Goal: Task Accomplishment & Management: Manage account settings

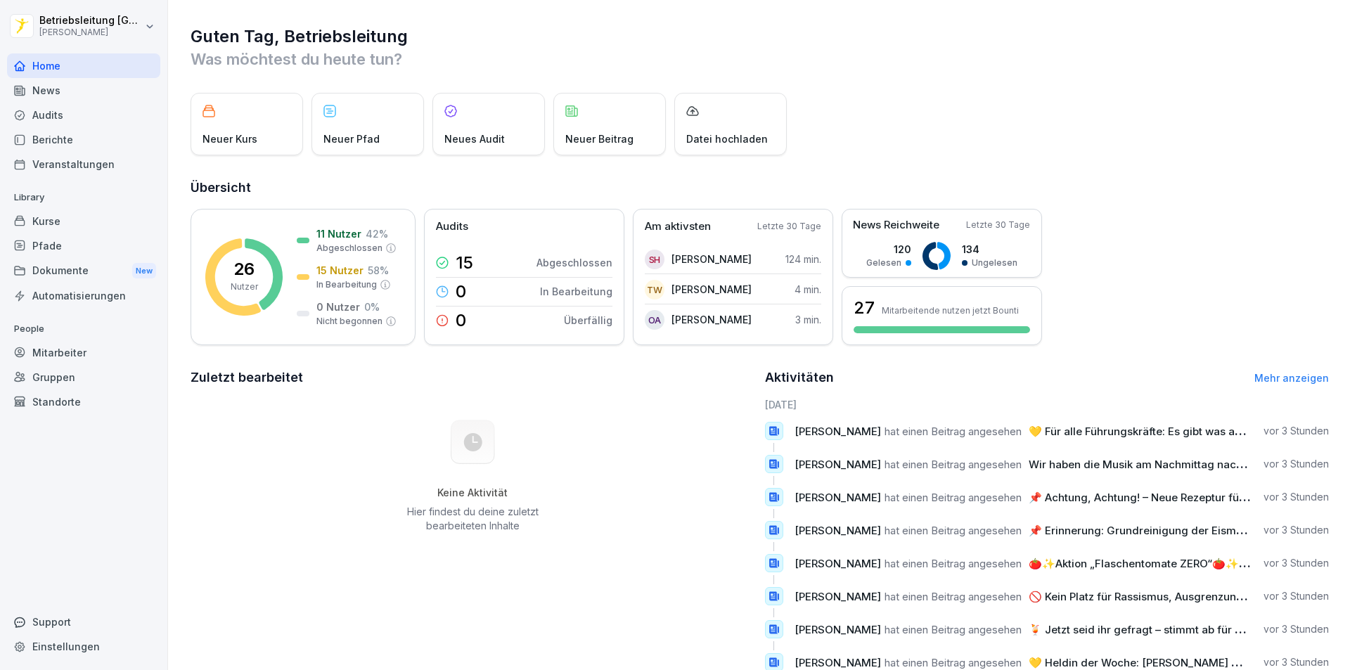
click at [74, 352] on div "Mitarbeiter" at bounding box center [83, 352] width 153 height 25
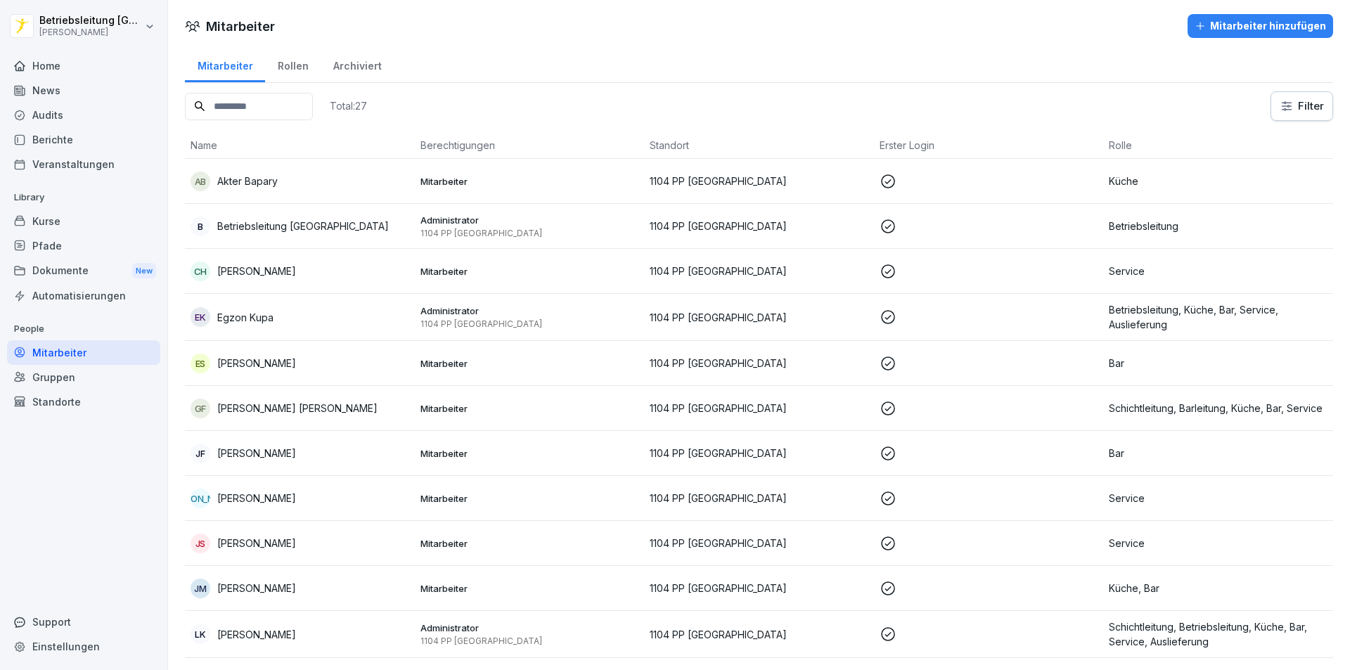
click at [1223, 23] on div "Mitarbeiter hinzufügen" at bounding box center [1259, 25] width 131 height 15
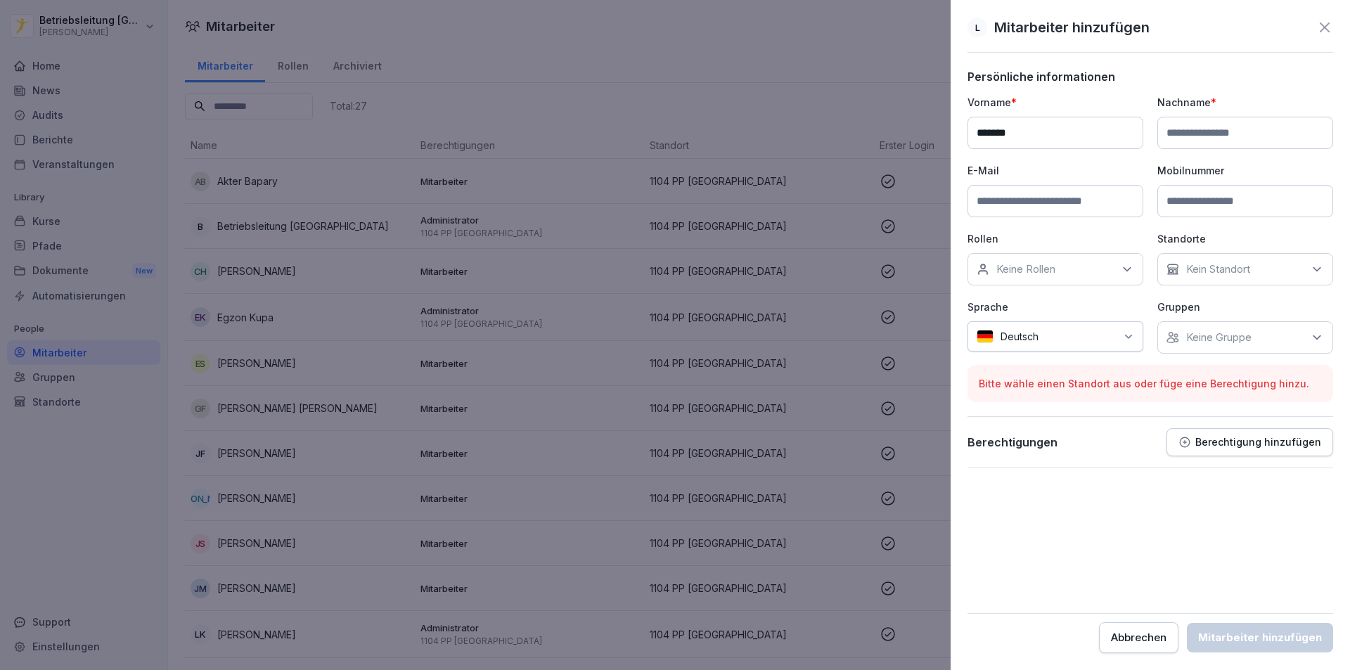
type input "*******"
type input "********"
type input "**********"
click at [1043, 259] on div "Keine Rollen" at bounding box center [1055, 269] width 176 height 32
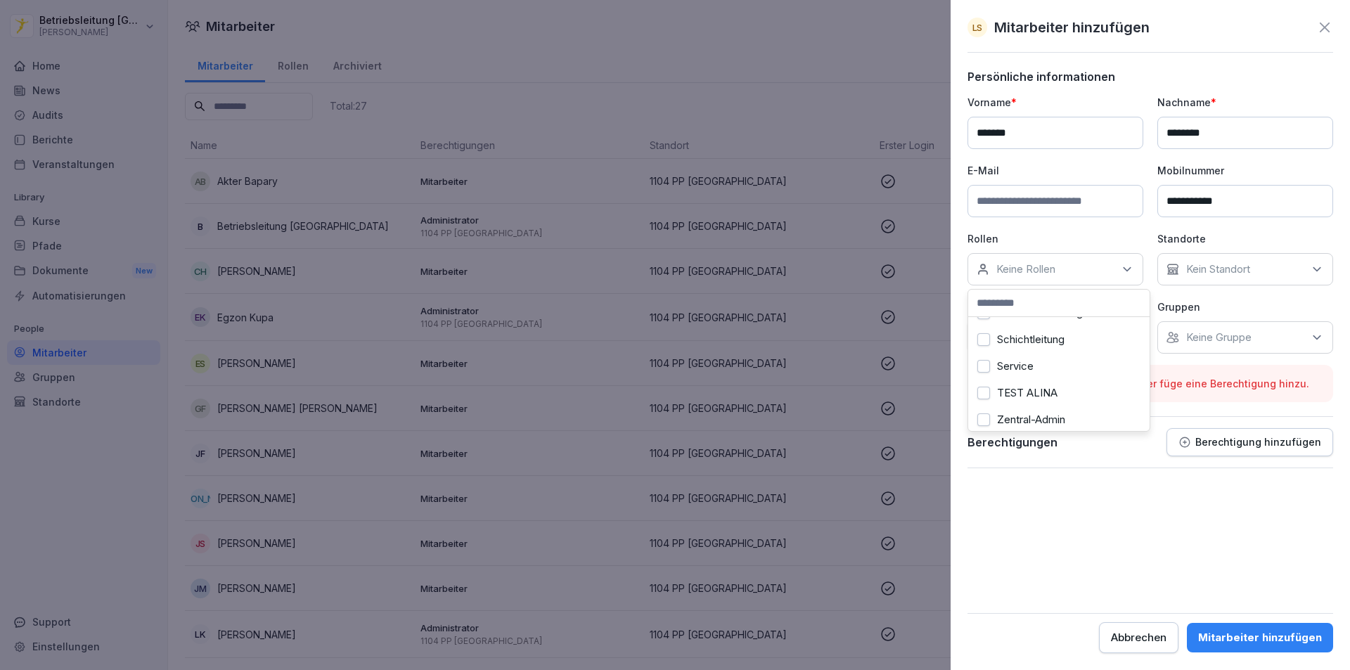
scroll to position [562, 0]
click at [1027, 337] on label "Service" at bounding box center [1015, 334] width 37 height 13
click at [1211, 278] on div "Kein Standort" at bounding box center [1245, 269] width 176 height 32
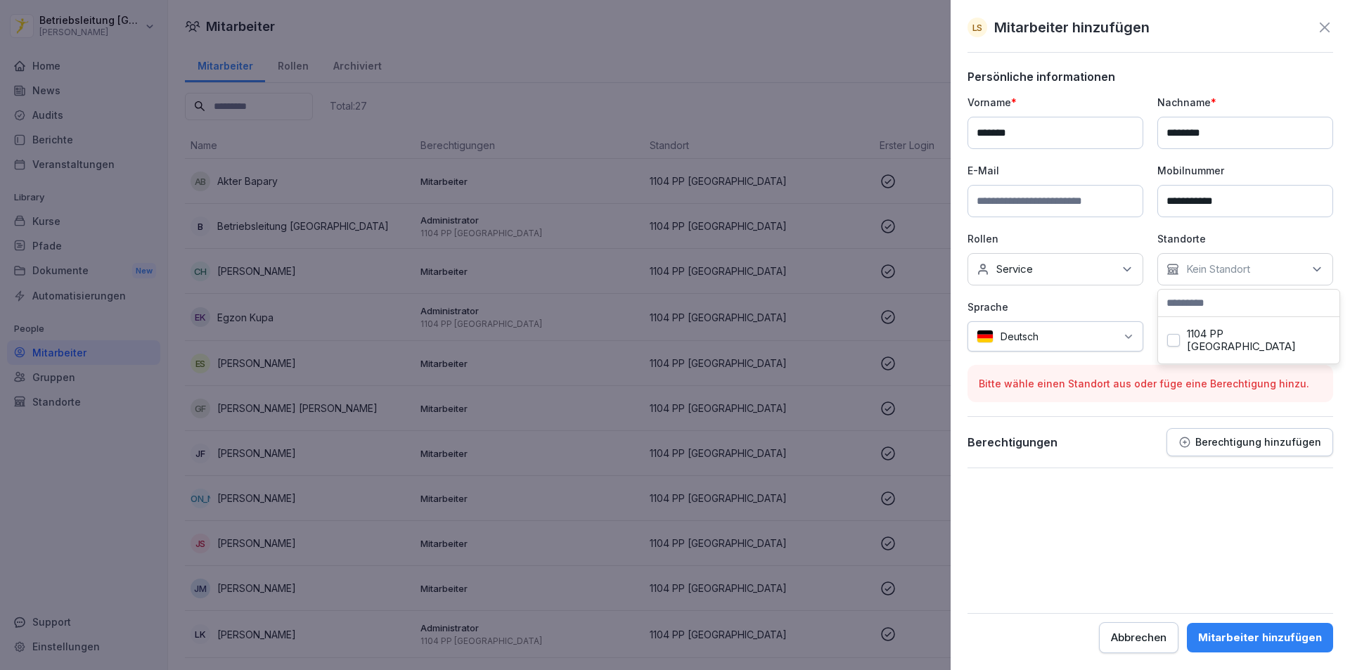
click at [1215, 335] on label "1104 PP [GEOGRAPHIC_DATA]" at bounding box center [1259, 340] width 144 height 25
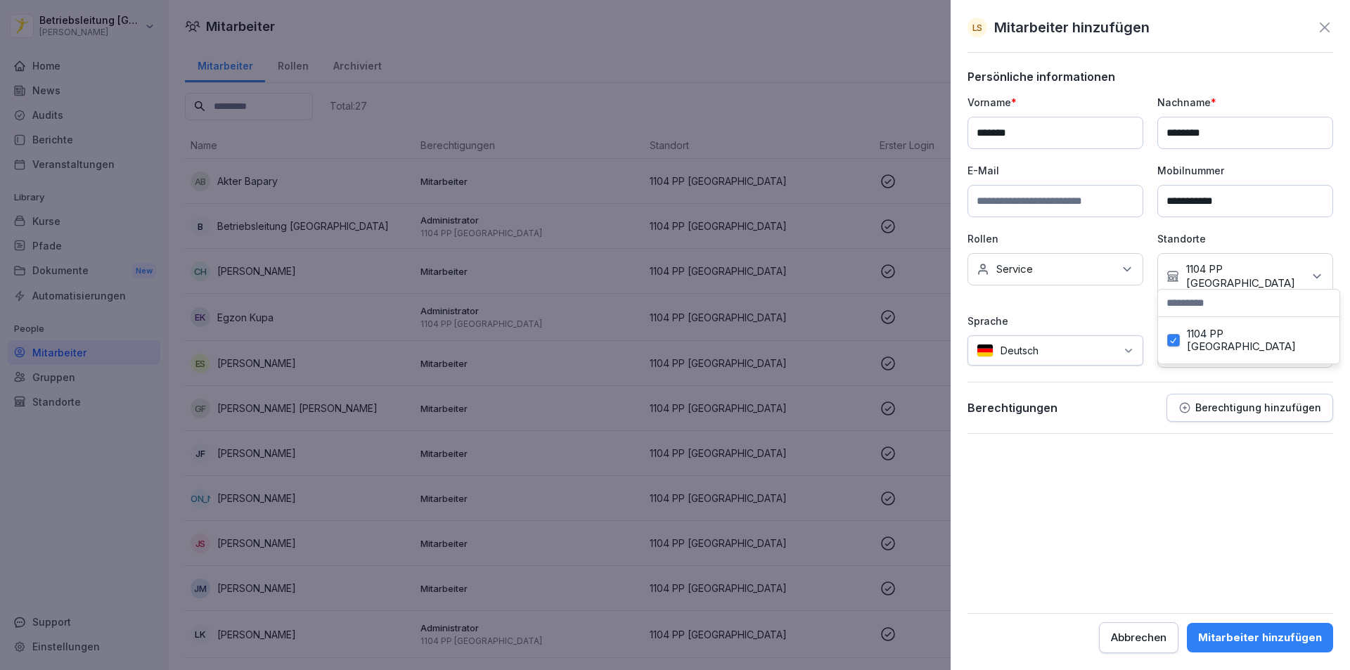
drag, startPoint x: 1095, startPoint y: 425, endPoint x: 1097, endPoint y: 418, distance: 7.2
click at [1096, 422] on form "**********" at bounding box center [1150, 361] width 366 height 583
click at [1234, 344] on p "Keine Gruppe" at bounding box center [1218, 351] width 65 height 14
click at [1109, 418] on div "Berechtigungen Berechtigung hinzufügen" at bounding box center [1150, 414] width 366 height 40
click at [1033, 202] on input at bounding box center [1055, 201] width 176 height 32
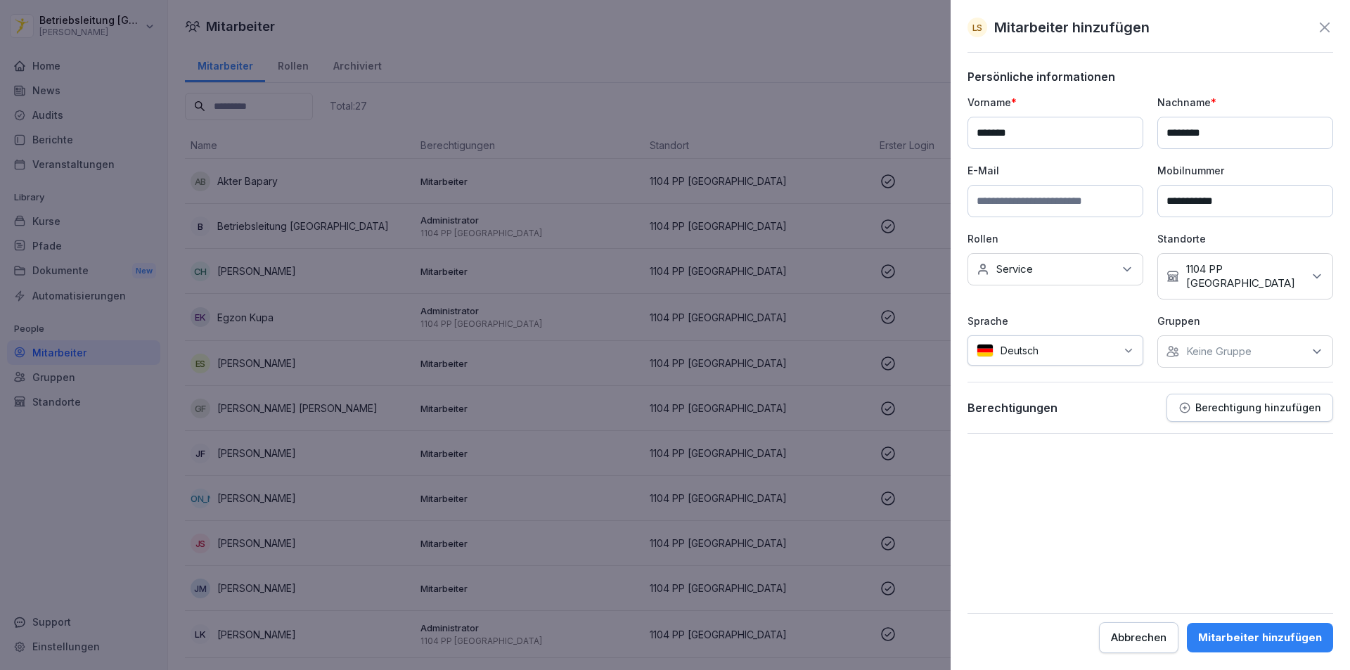
click at [1260, 640] on div "Mitarbeiter hinzufügen" at bounding box center [1260, 637] width 124 height 15
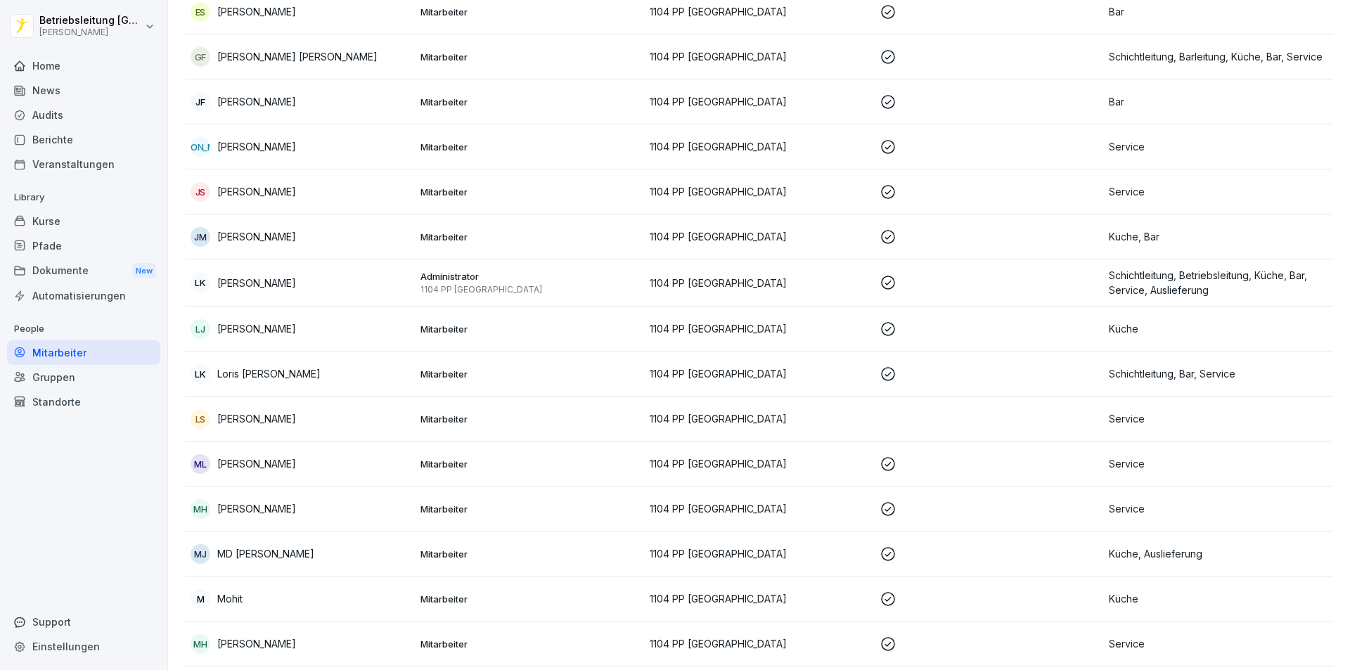
scroll to position [422, 0]
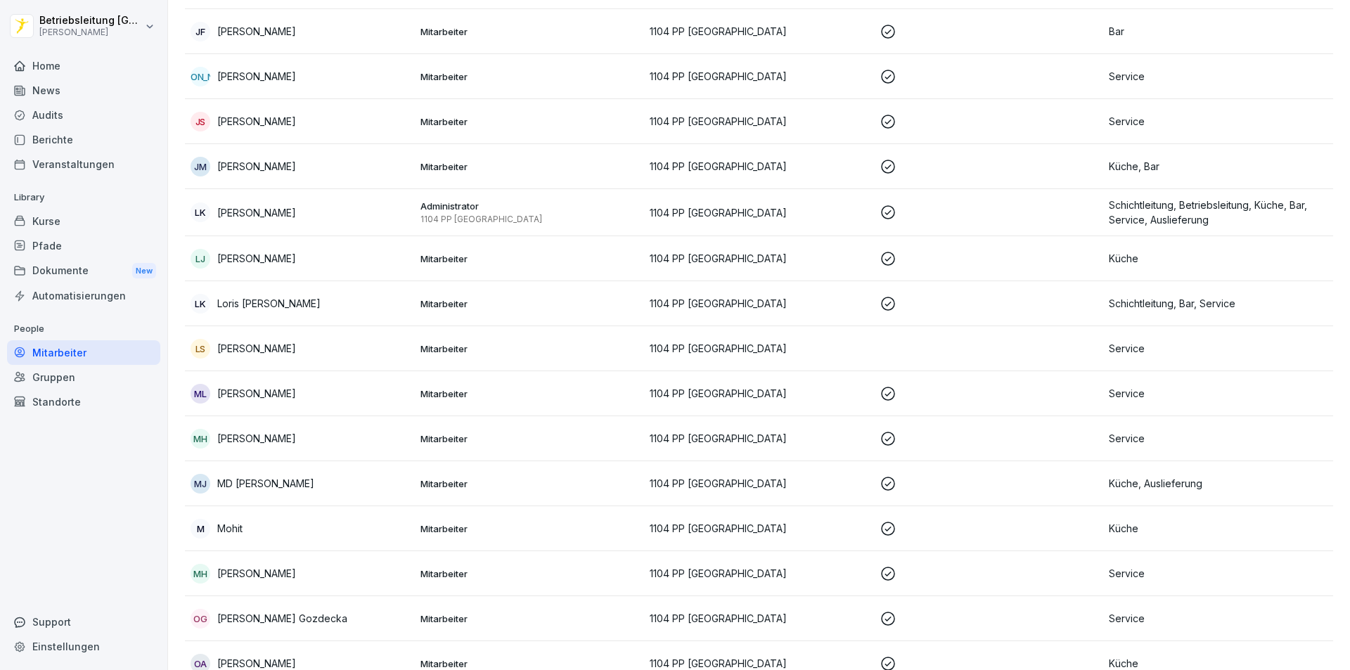
click at [245, 349] on p "[PERSON_NAME]" at bounding box center [256, 348] width 79 height 15
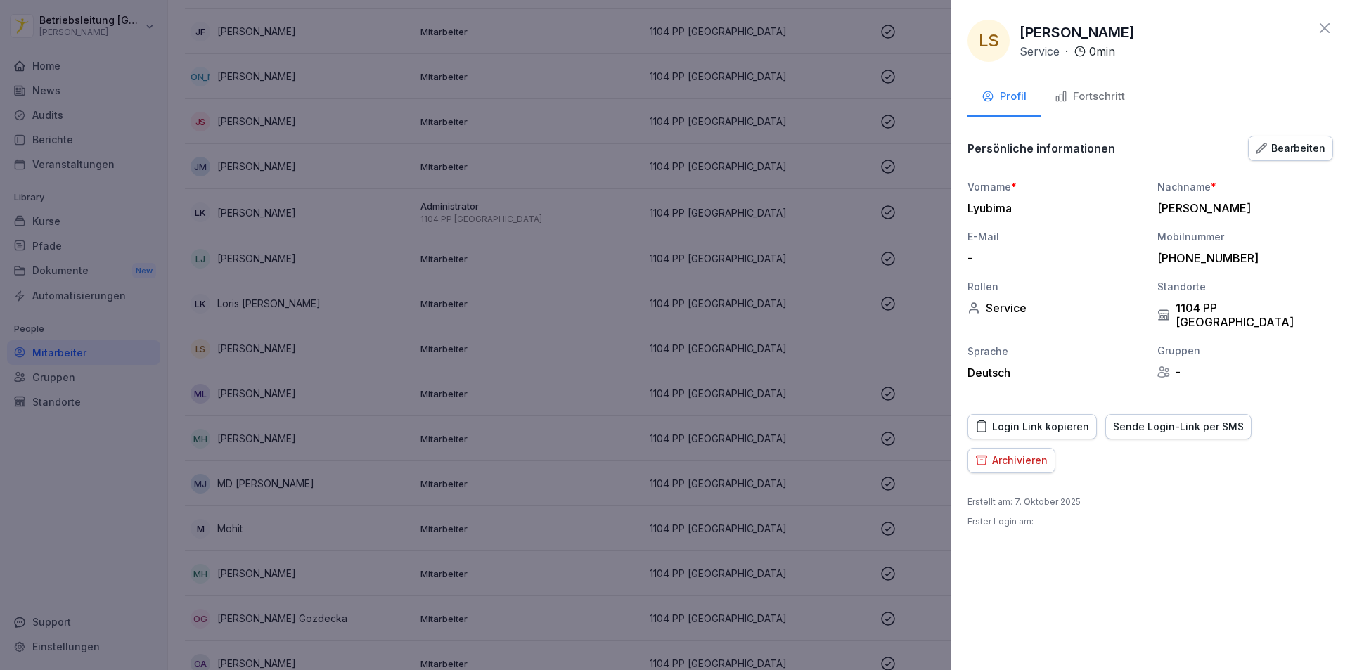
click at [1289, 148] on div "Bearbeiten" at bounding box center [1291, 148] width 70 height 15
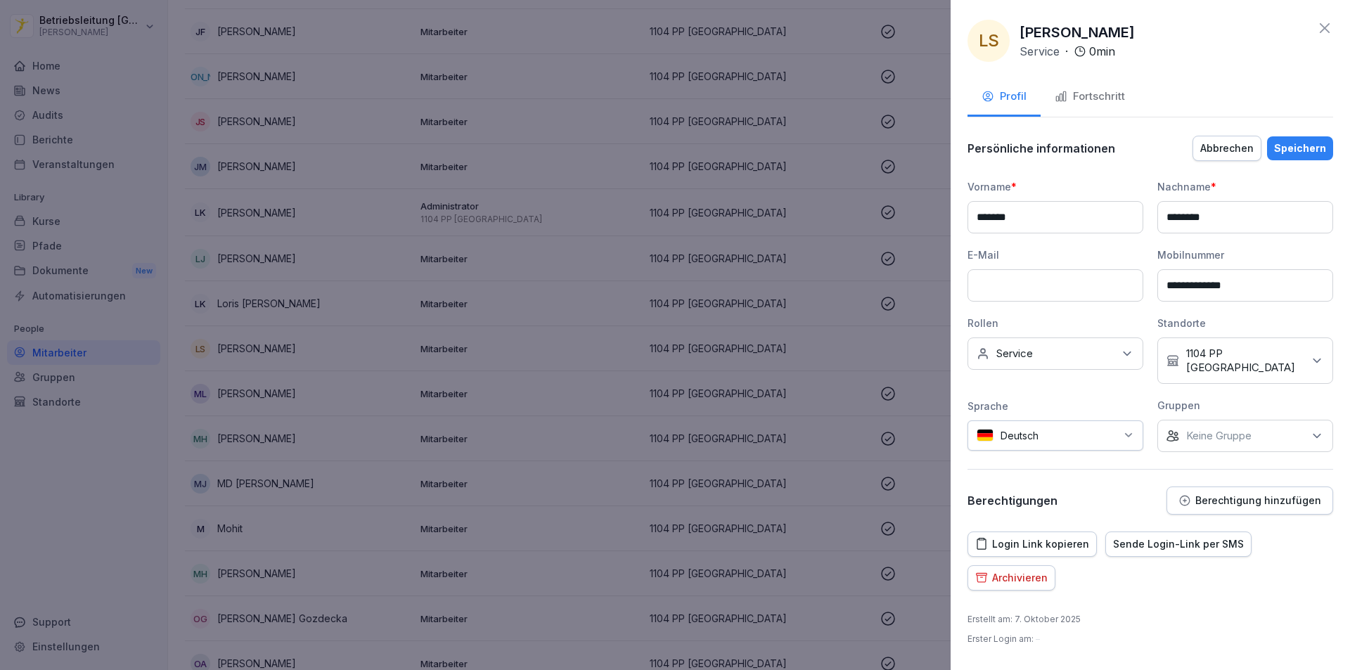
click at [1020, 299] on input at bounding box center [1055, 285] width 176 height 32
type input "**********"
click at [1308, 143] on div "Speichern" at bounding box center [1300, 148] width 52 height 15
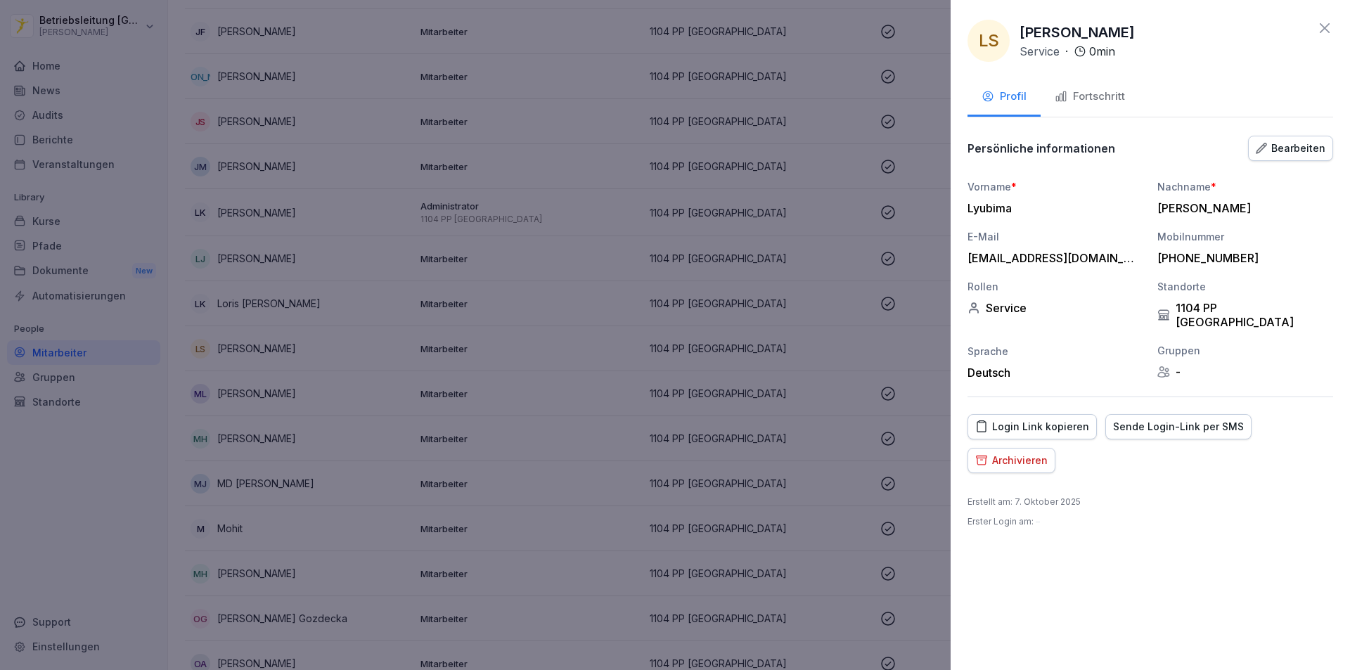
click at [1183, 419] on div "Sende Login-Link per SMS" at bounding box center [1178, 426] width 131 height 15
click at [305, 406] on div at bounding box center [675, 335] width 1350 height 670
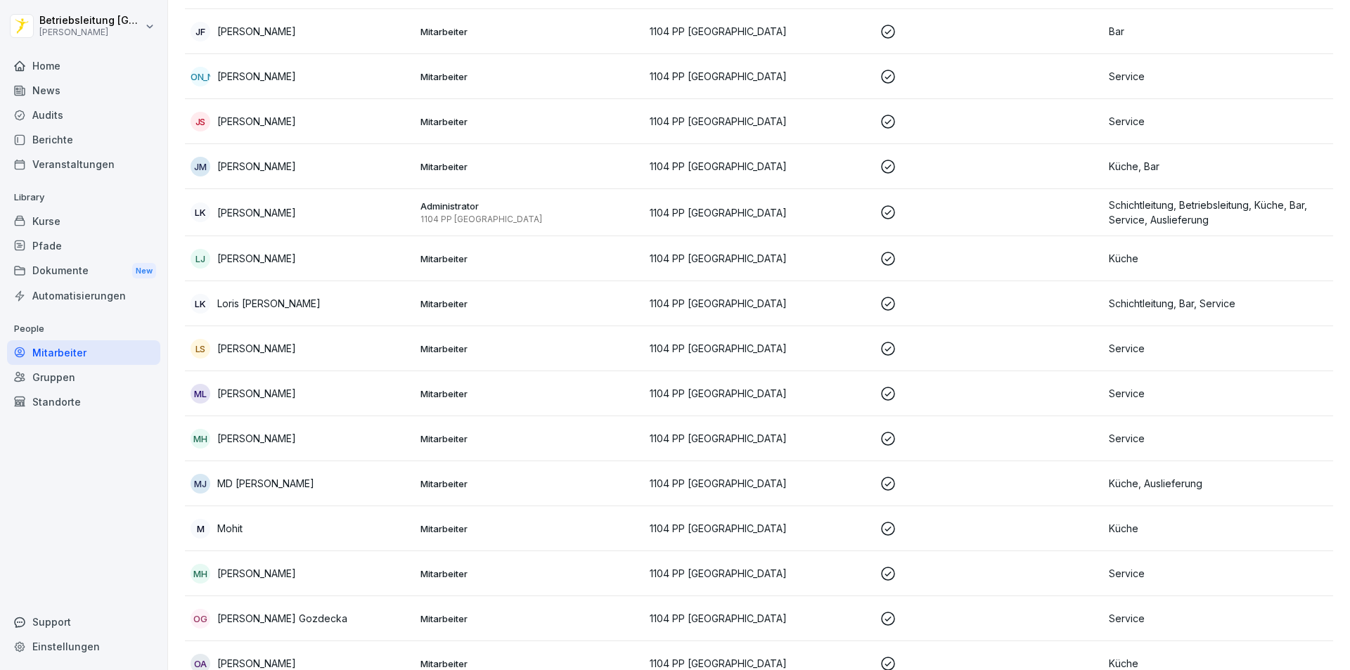
click at [1125, 355] on p "Service" at bounding box center [1218, 348] width 219 height 15
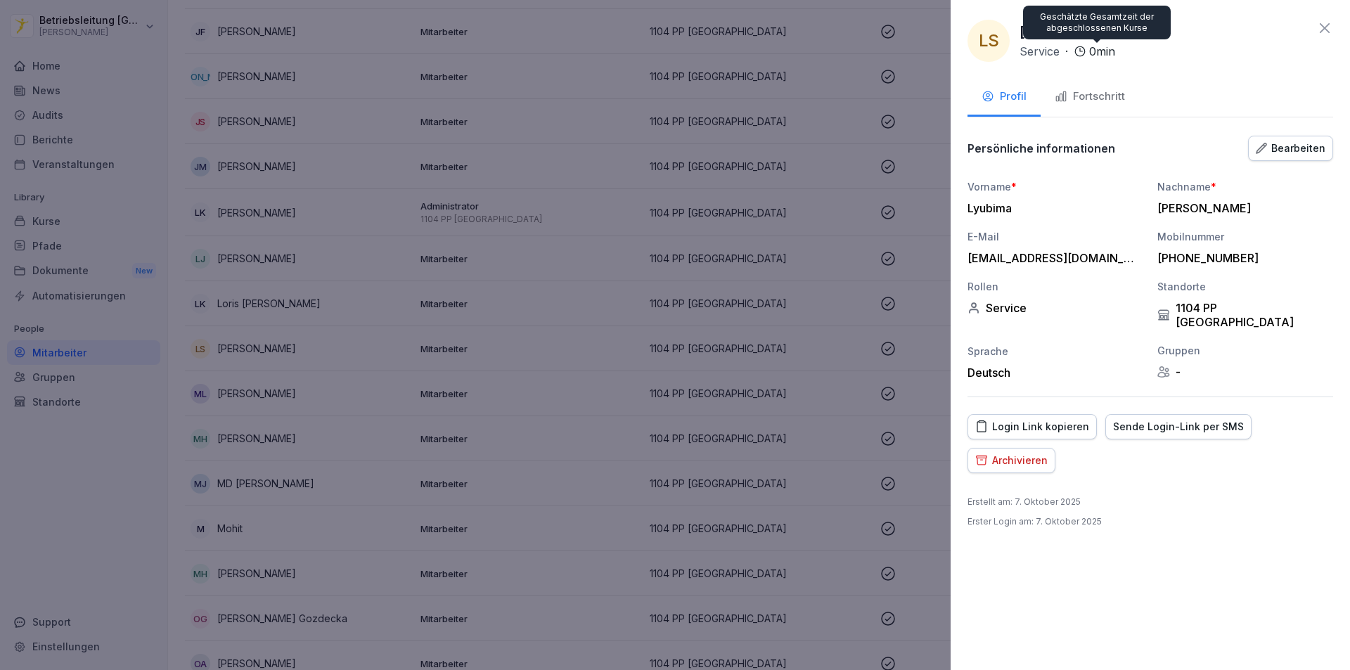
click at [1097, 92] on div "Fortschritt" at bounding box center [1089, 97] width 70 height 16
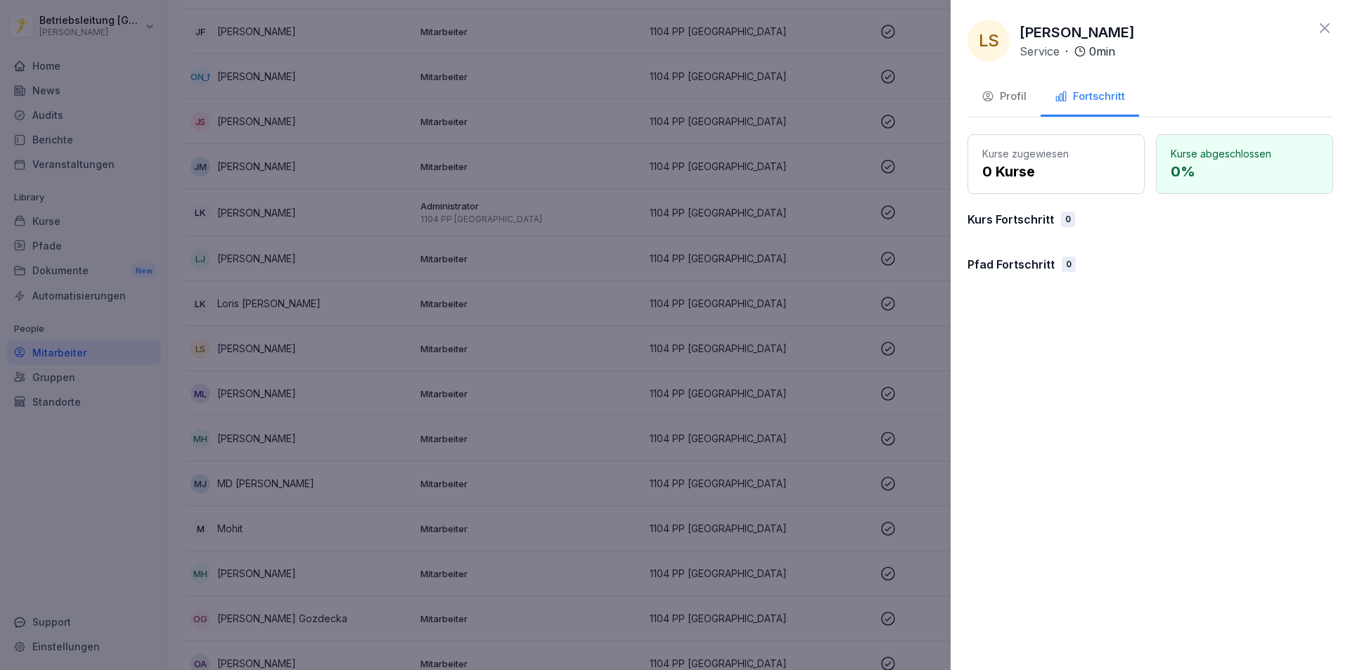
click at [1044, 266] on p "Pfad Fortschritt" at bounding box center [1010, 264] width 87 height 17
click at [1007, 100] on div "Profil" at bounding box center [1003, 97] width 45 height 16
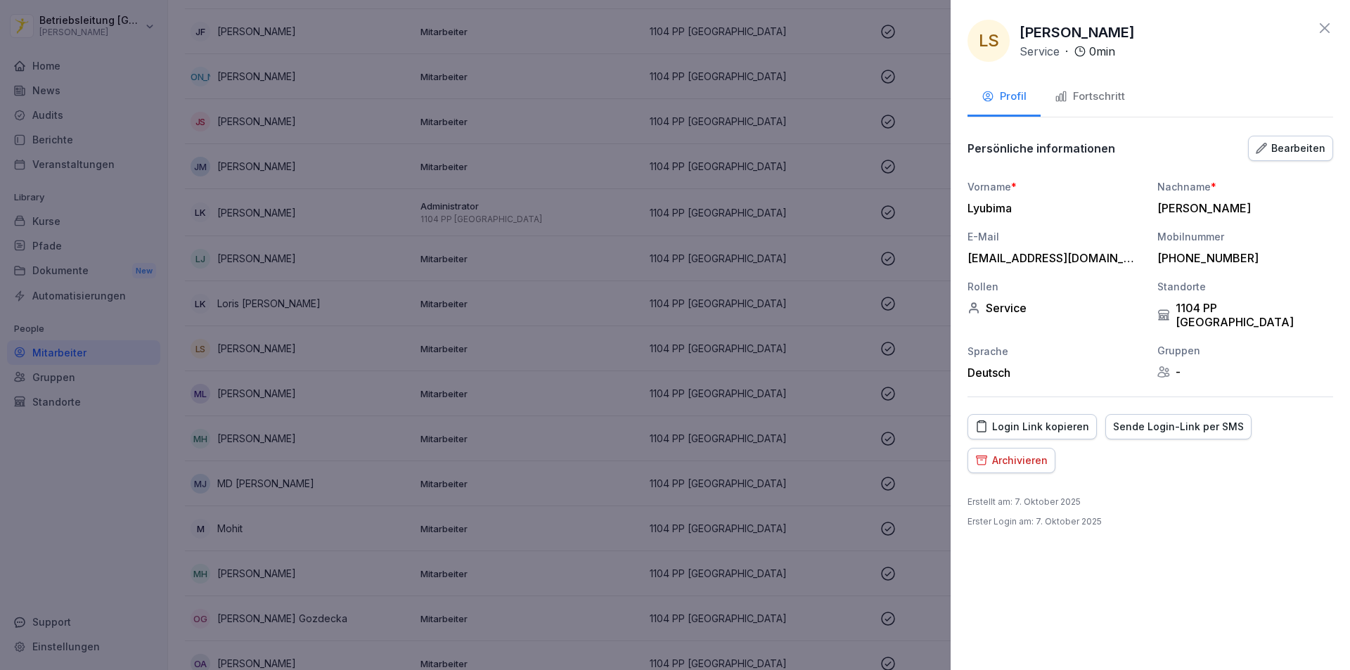
click at [747, 293] on div at bounding box center [675, 335] width 1350 height 670
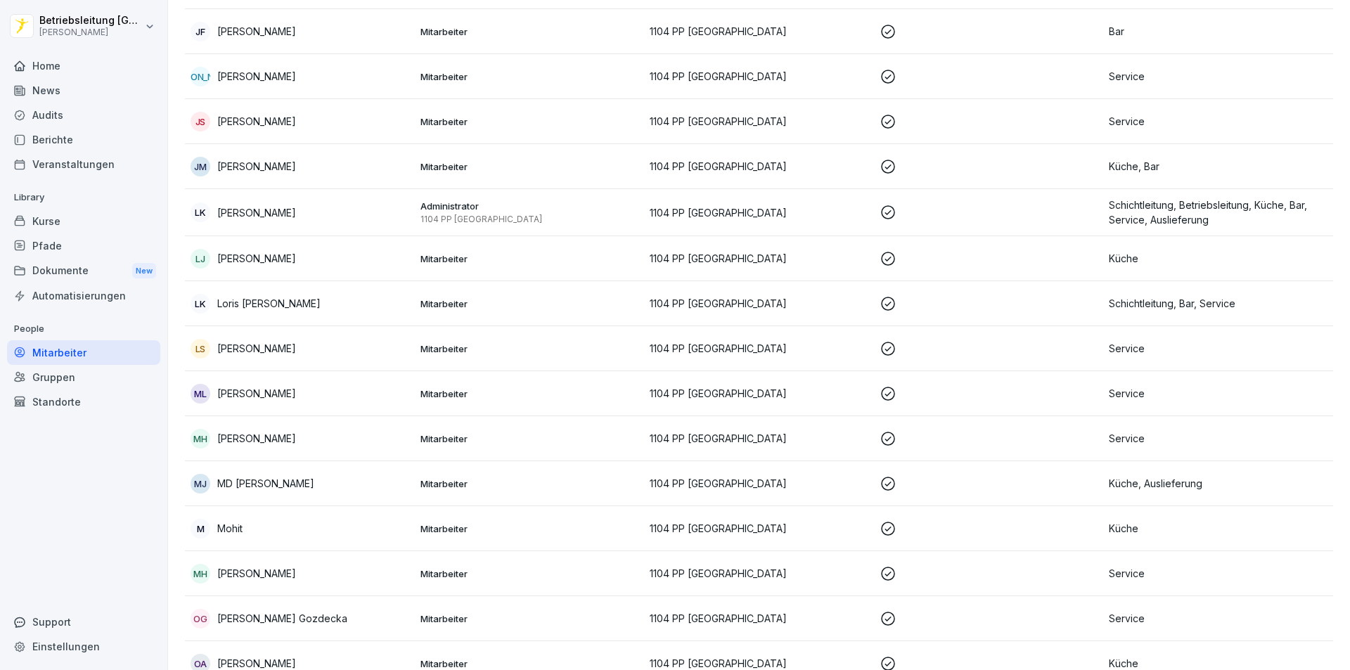
click at [113, 236] on div "Pfade" at bounding box center [83, 245] width 153 height 25
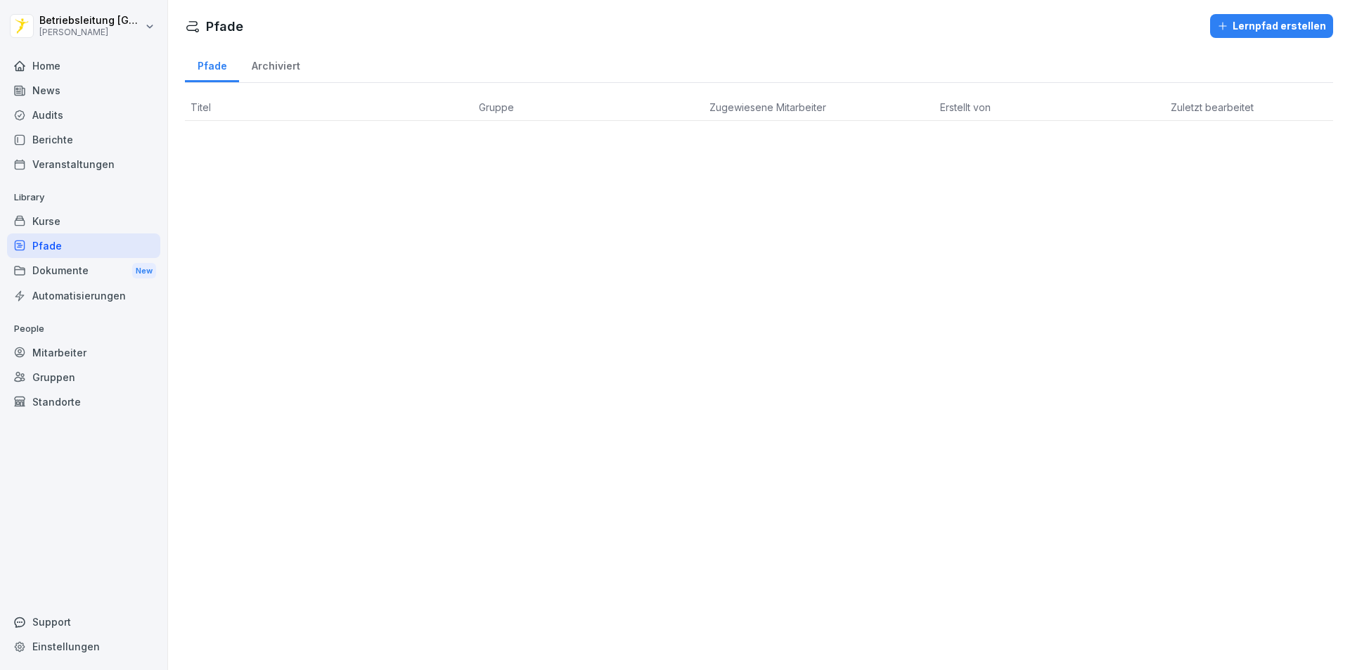
click at [1269, 26] on div "Lernpfad erstellen" at bounding box center [1271, 25] width 109 height 15
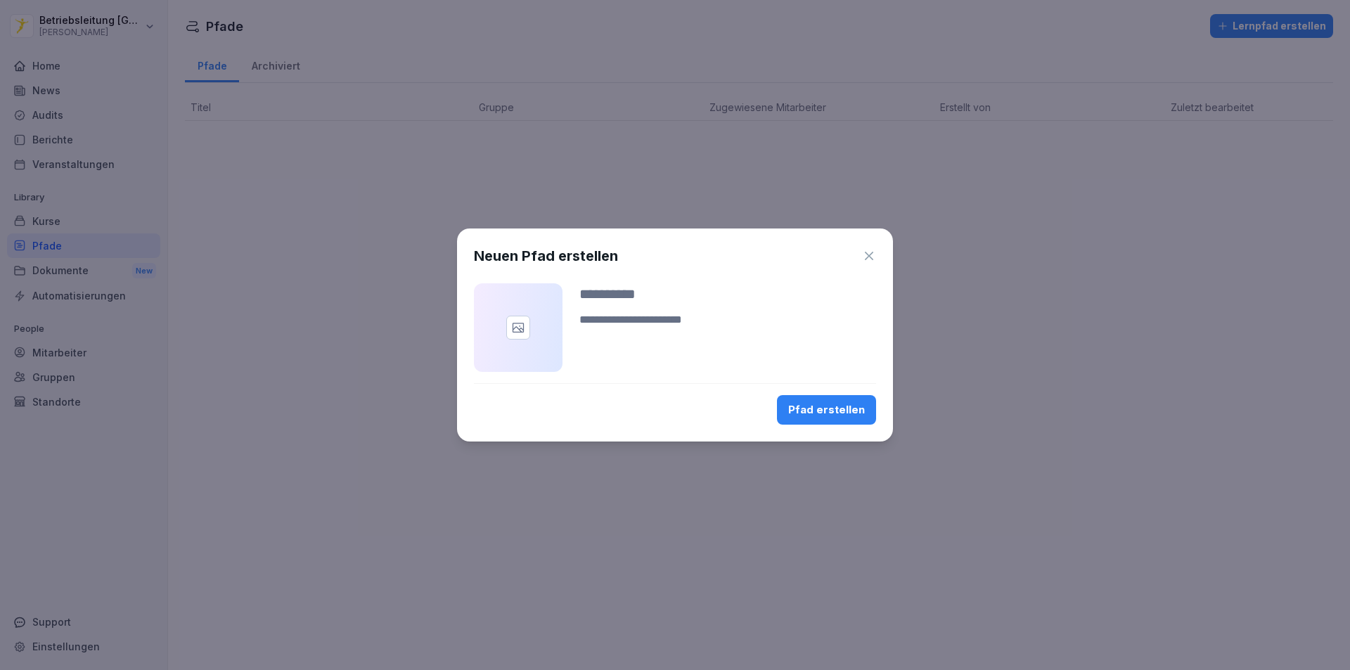
click at [632, 296] on input at bounding box center [727, 293] width 297 height 21
drag, startPoint x: 865, startPoint y: 256, endPoint x: 707, endPoint y: 181, distance: 175.1
click at [865, 256] on icon "button" at bounding box center [869, 256] width 14 height 14
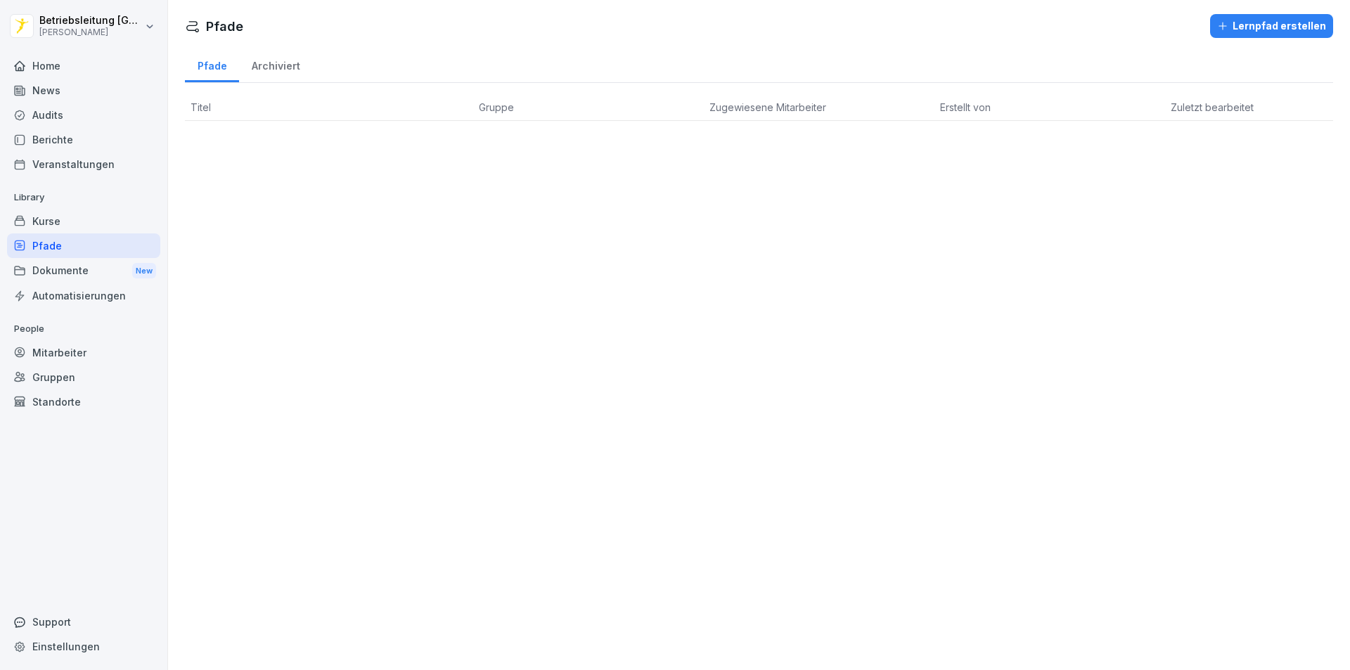
click at [293, 74] on div "Archiviert" at bounding box center [275, 64] width 73 height 36
click at [65, 349] on div "Mitarbeiter" at bounding box center [83, 352] width 153 height 25
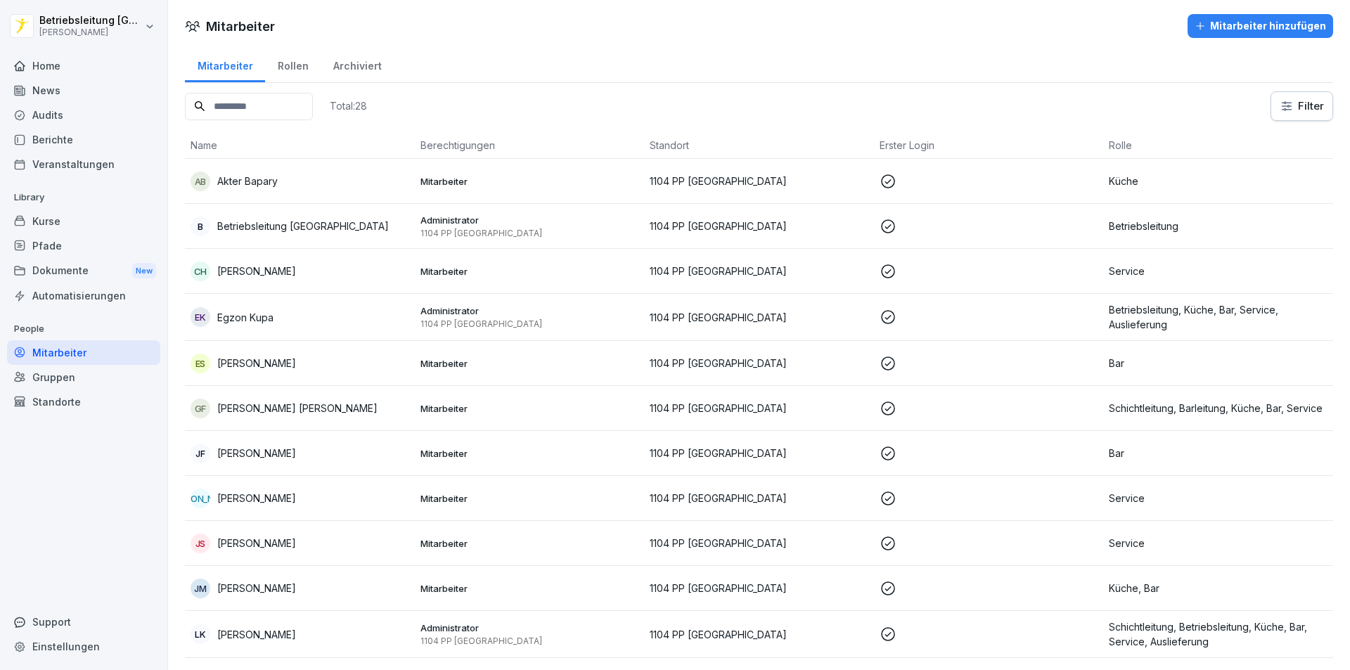
scroll to position [211, 0]
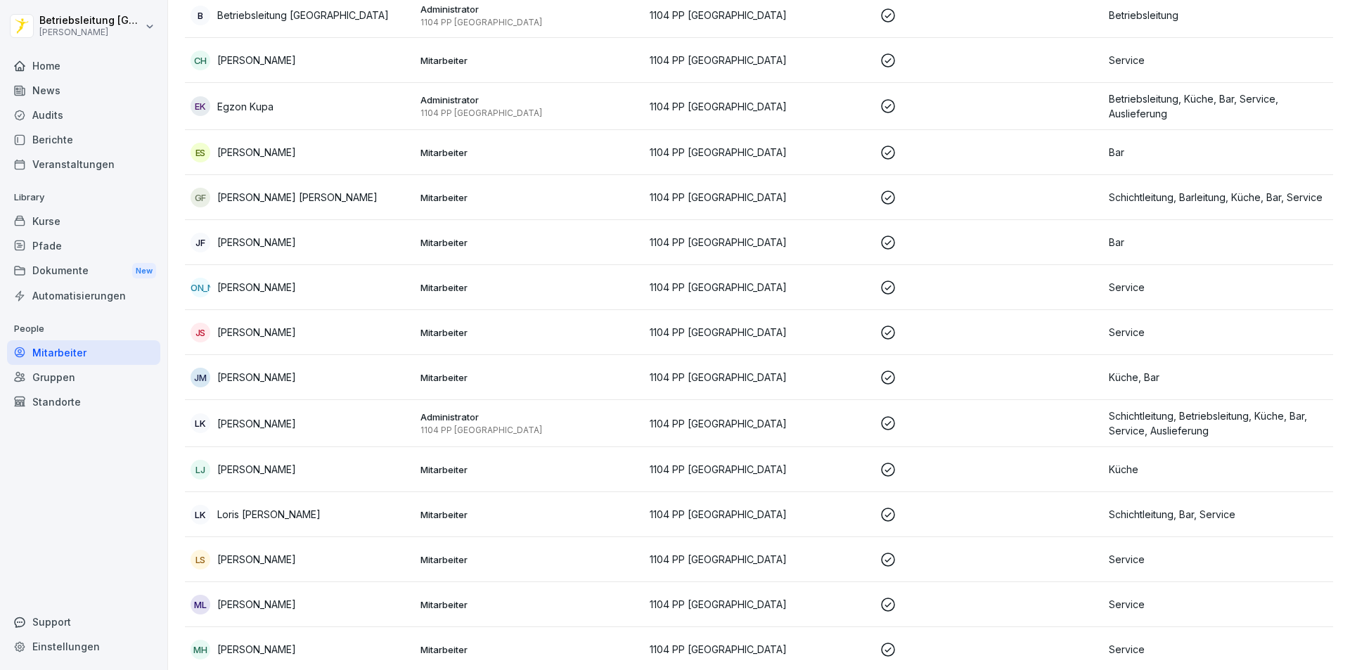
click at [320, 565] on div "LS [PERSON_NAME]" at bounding box center [300, 560] width 219 height 20
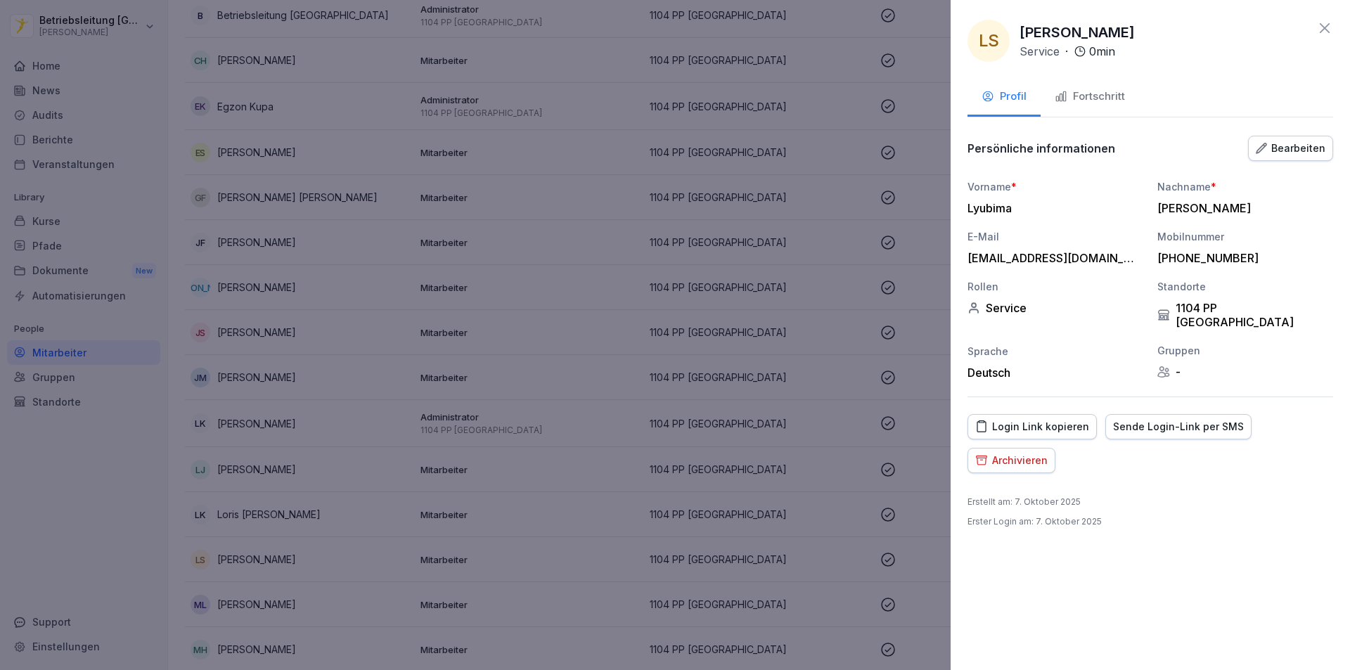
click at [1287, 151] on div "Bearbeiten" at bounding box center [1291, 148] width 70 height 15
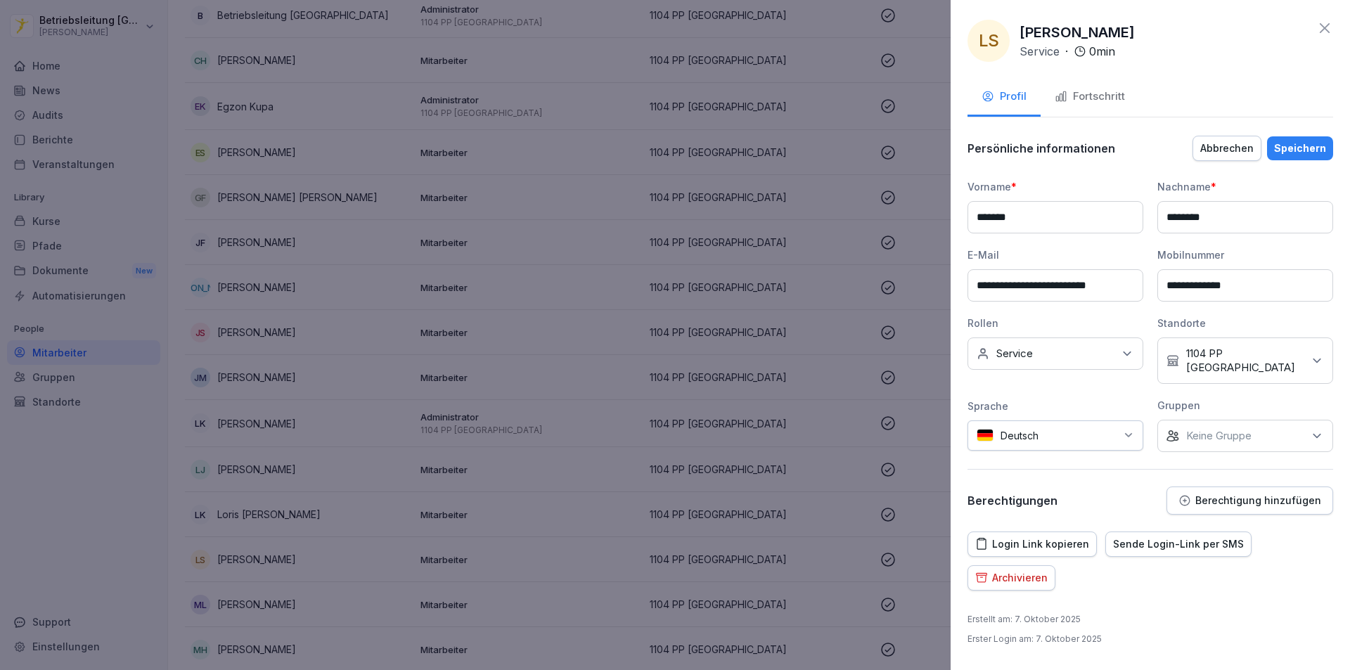
click at [1262, 495] on p "Berechtigung hinzufügen" at bounding box center [1258, 500] width 126 height 11
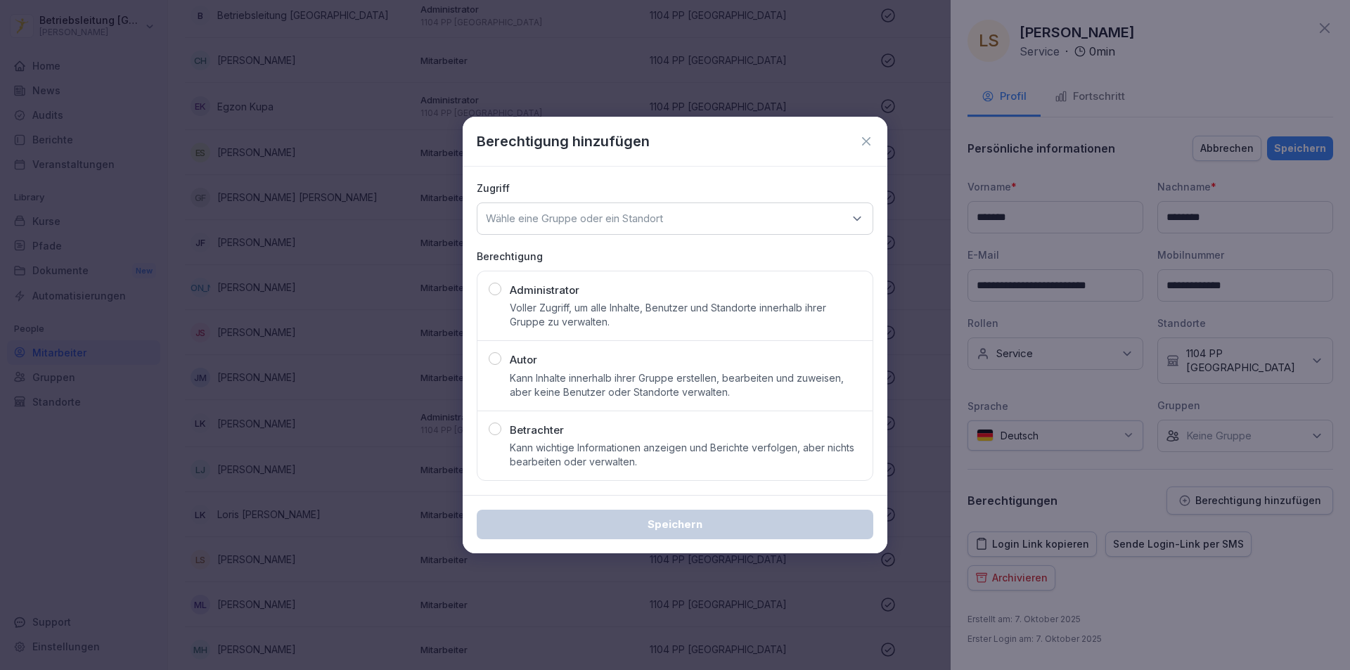
click at [879, 138] on div "Berechtigung hinzufügen" at bounding box center [675, 142] width 425 height 50
click at [870, 138] on icon at bounding box center [866, 141] width 14 height 14
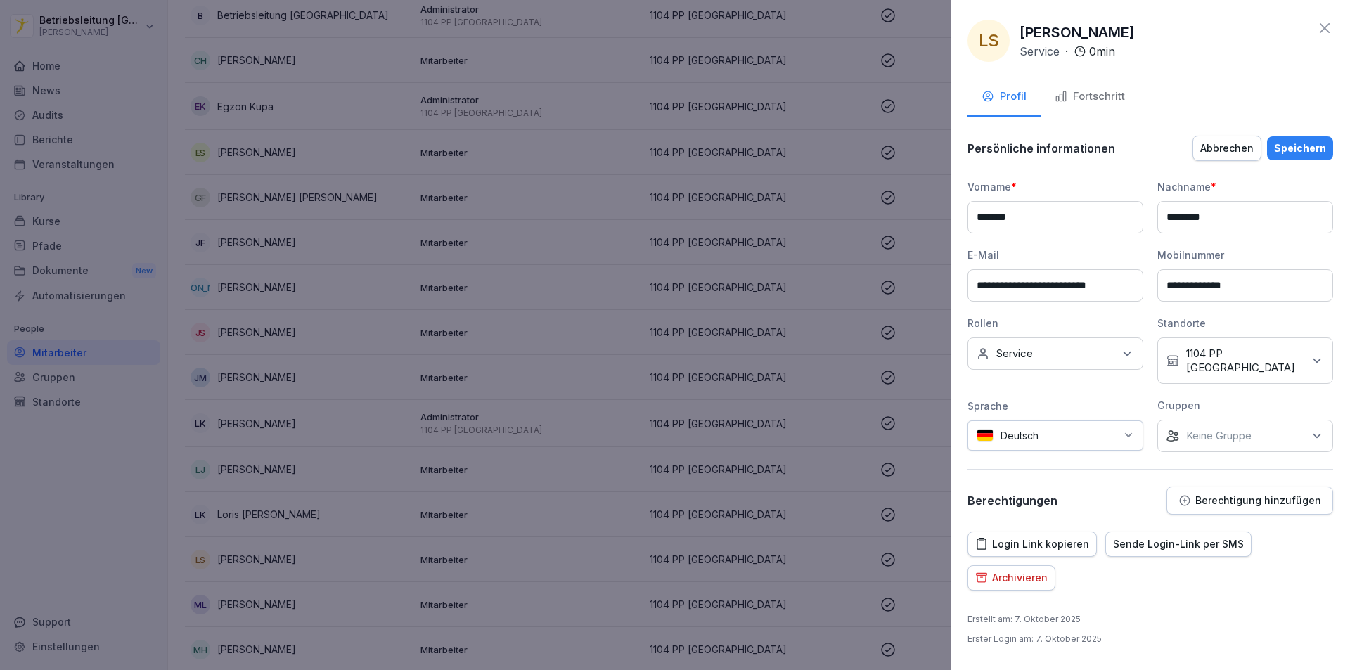
click at [1111, 84] on button "Fortschritt" at bounding box center [1089, 98] width 98 height 38
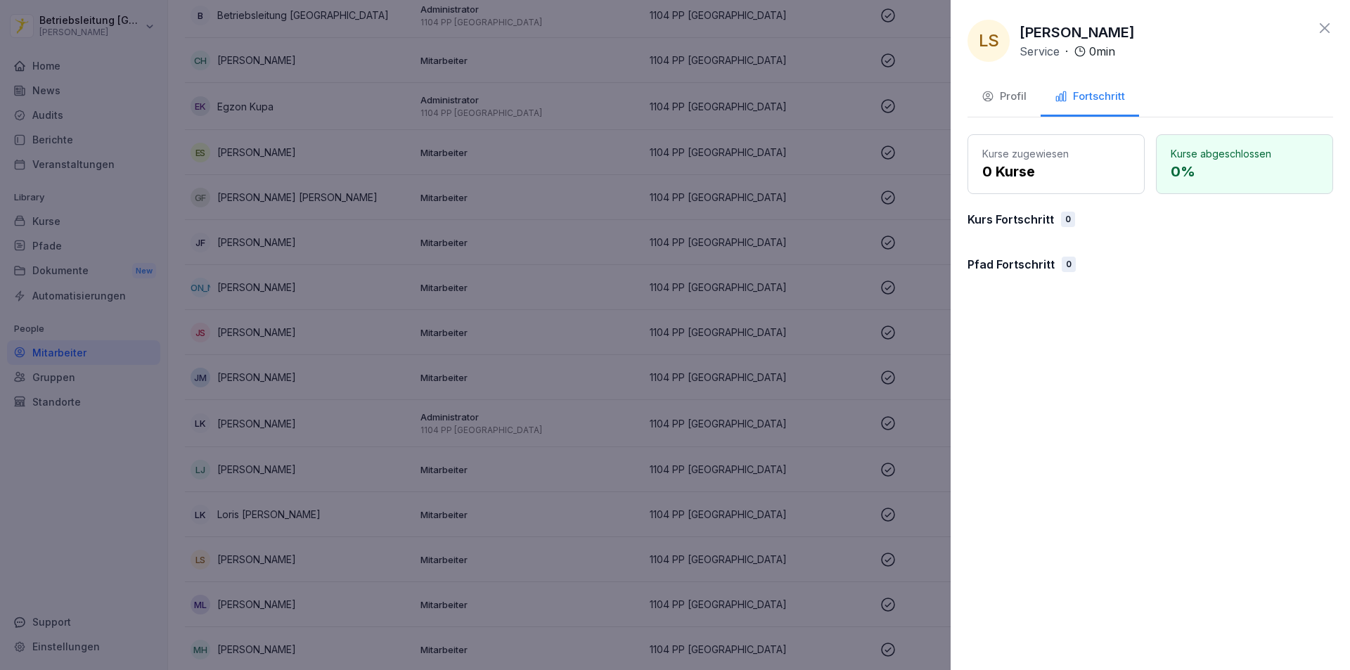
click at [1324, 29] on icon at bounding box center [1324, 28] width 10 height 10
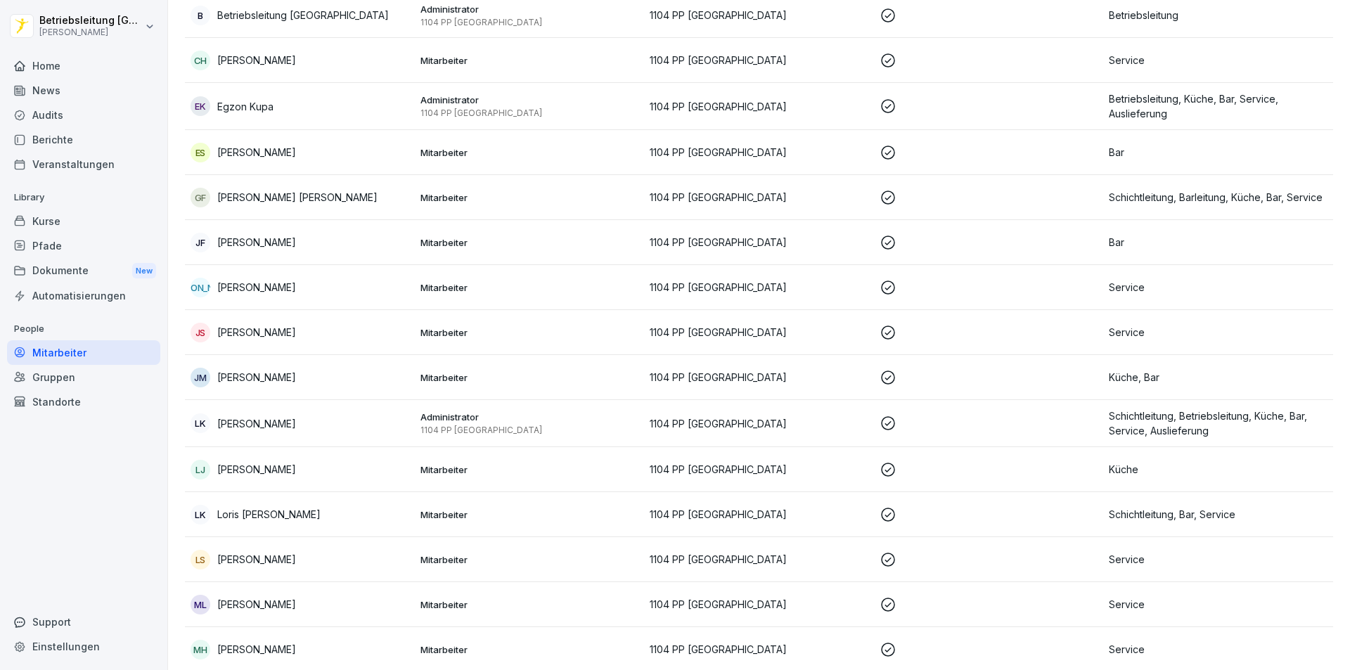
click at [75, 238] on div "Pfade" at bounding box center [83, 245] width 153 height 25
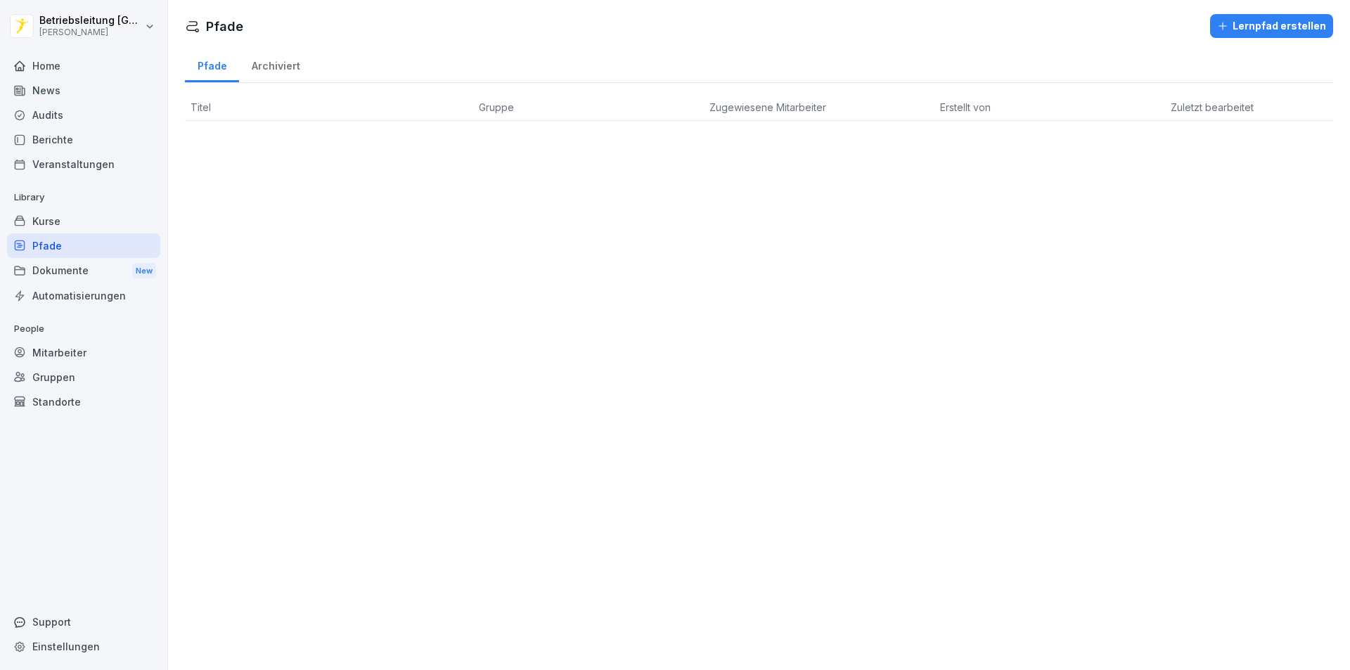
click at [51, 224] on div "Kurse" at bounding box center [83, 221] width 153 height 25
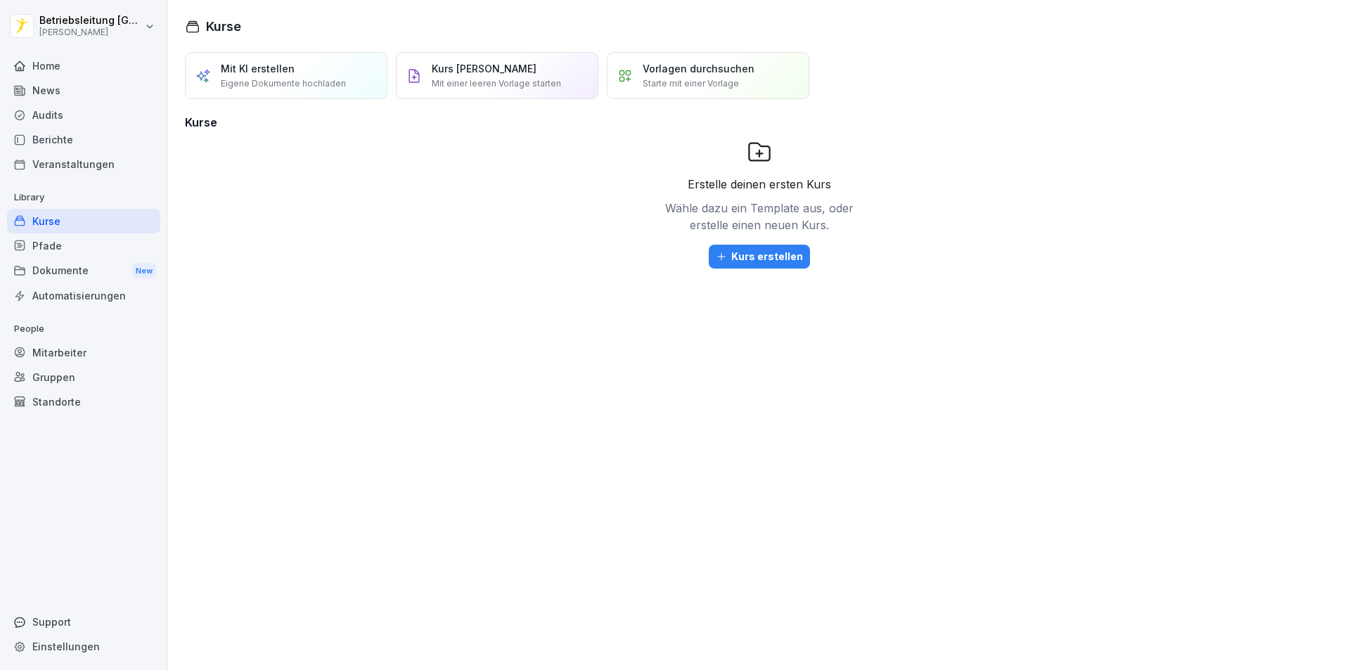
click at [61, 74] on div "Home" at bounding box center [83, 65] width 153 height 25
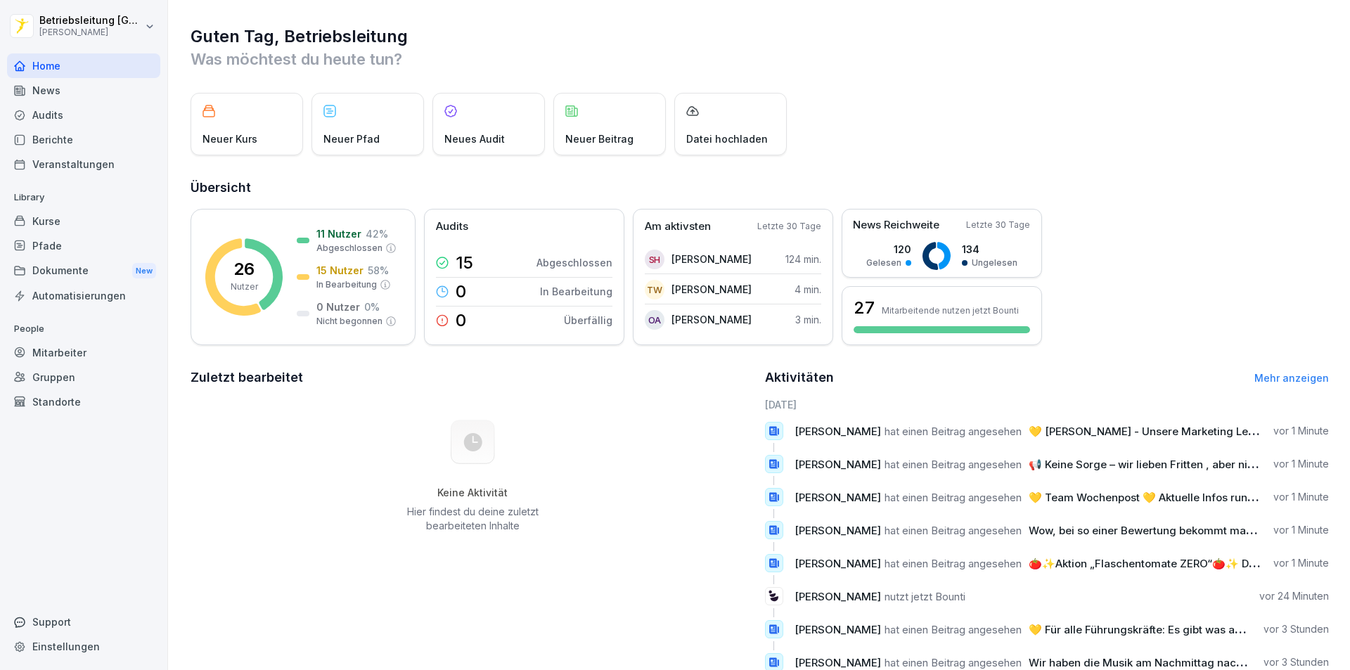
click at [58, 96] on div "News" at bounding box center [83, 90] width 153 height 25
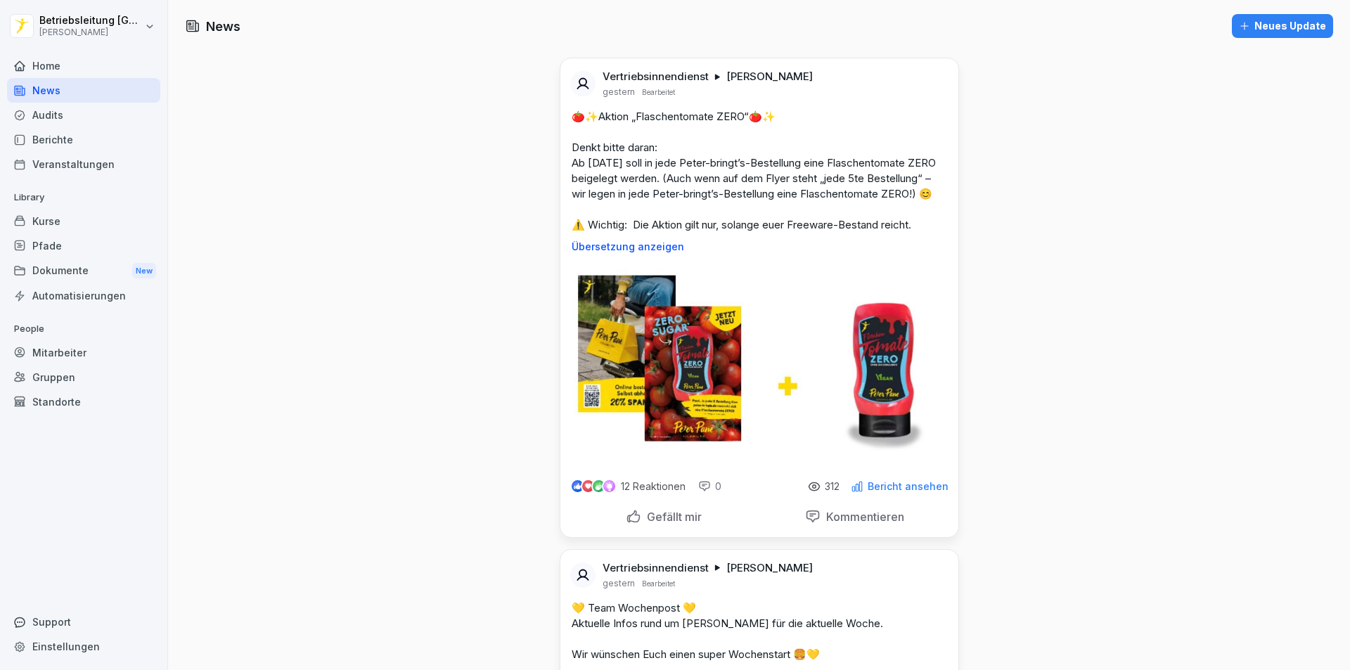
drag, startPoint x: 44, startPoint y: 67, endPoint x: 148, endPoint y: 93, distance: 106.4
click at [46, 67] on div "Home" at bounding box center [83, 65] width 153 height 25
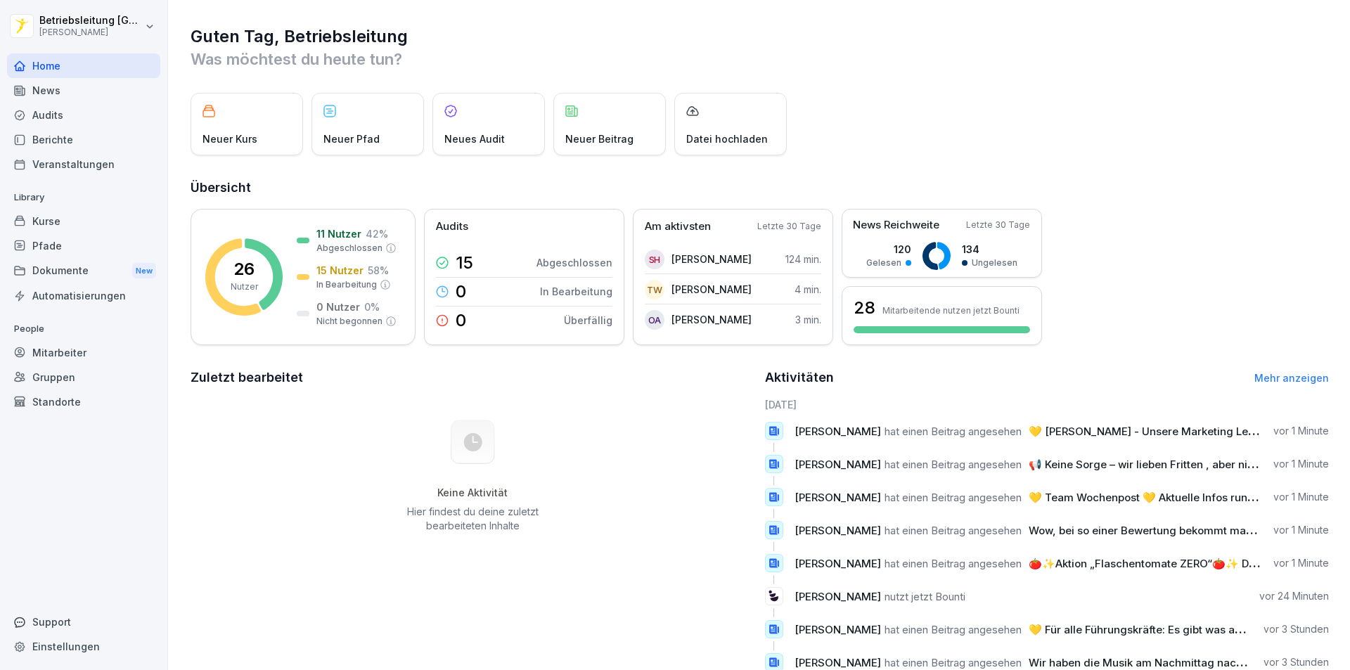
click at [367, 105] on div "Neuer Pfad" at bounding box center [367, 124] width 112 height 63
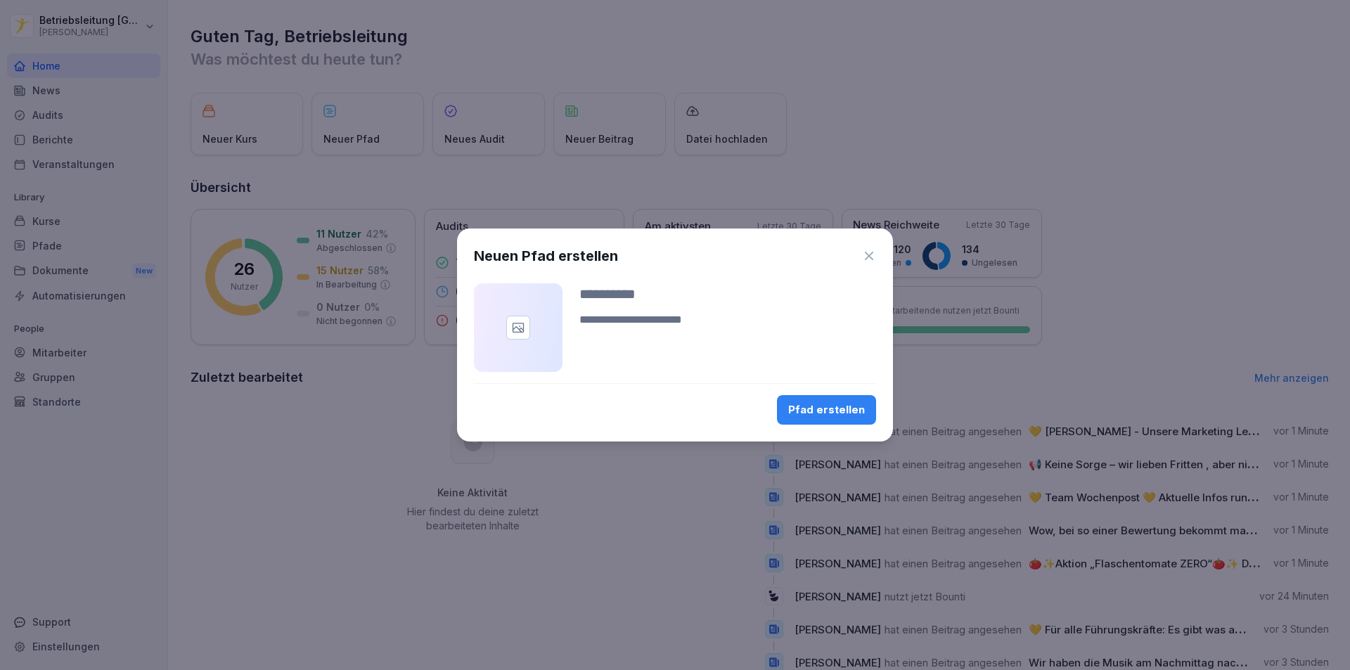
click at [870, 269] on div "Neuen Pfad erstellen Pfad erstellen" at bounding box center [675, 334] width 436 height 213
click at [872, 259] on icon "button" at bounding box center [869, 256] width 8 height 8
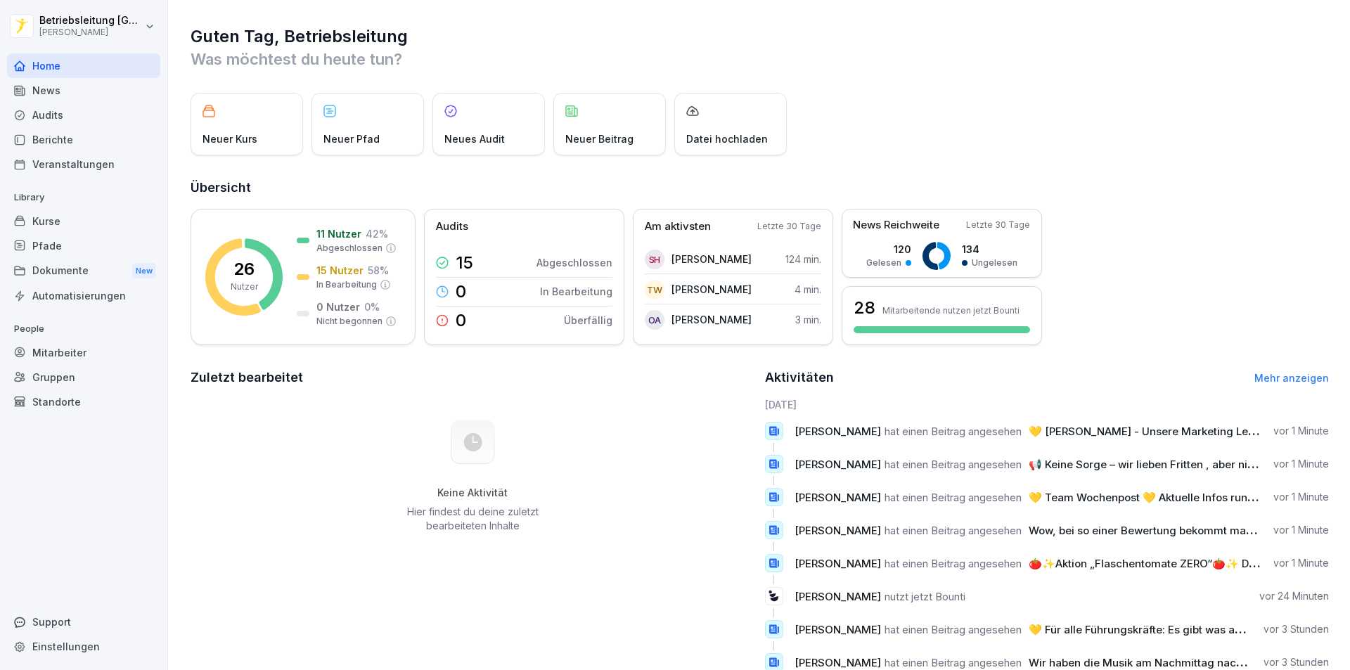
click at [69, 381] on div "Gruppen" at bounding box center [83, 377] width 153 height 25
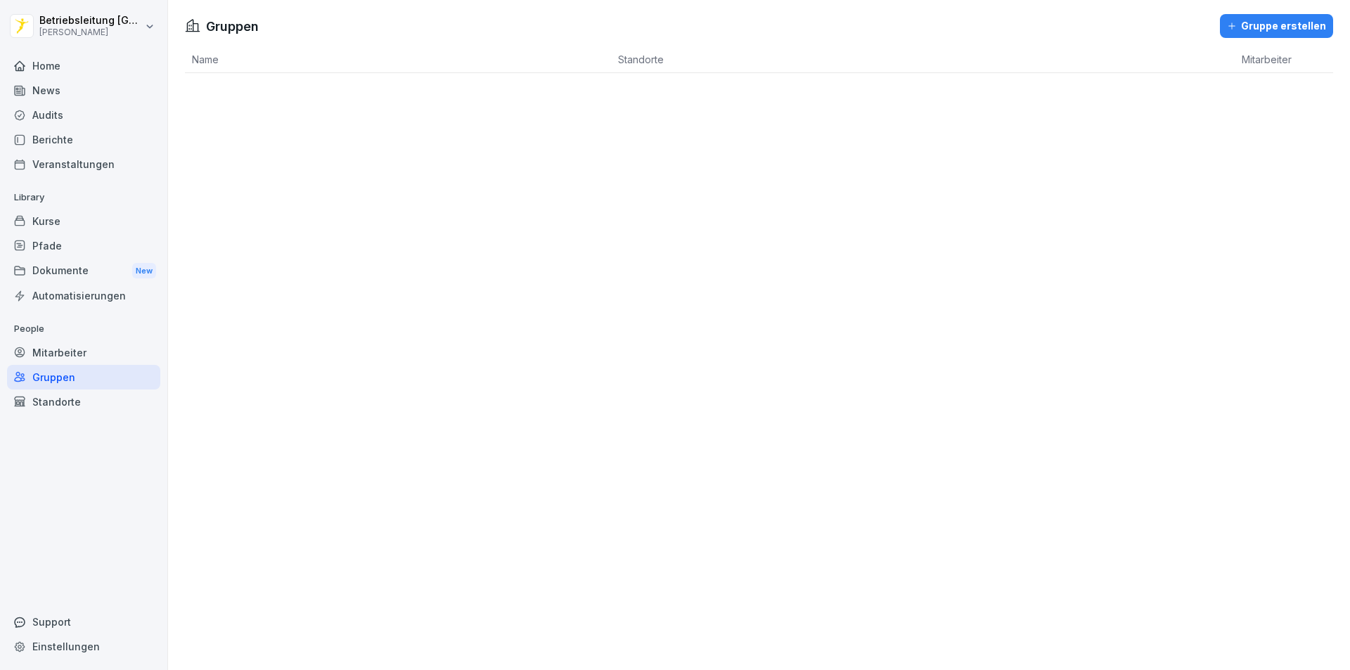
click at [66, 404] on div "Standorte" at bounding box center [83, 401] width 153 height 25
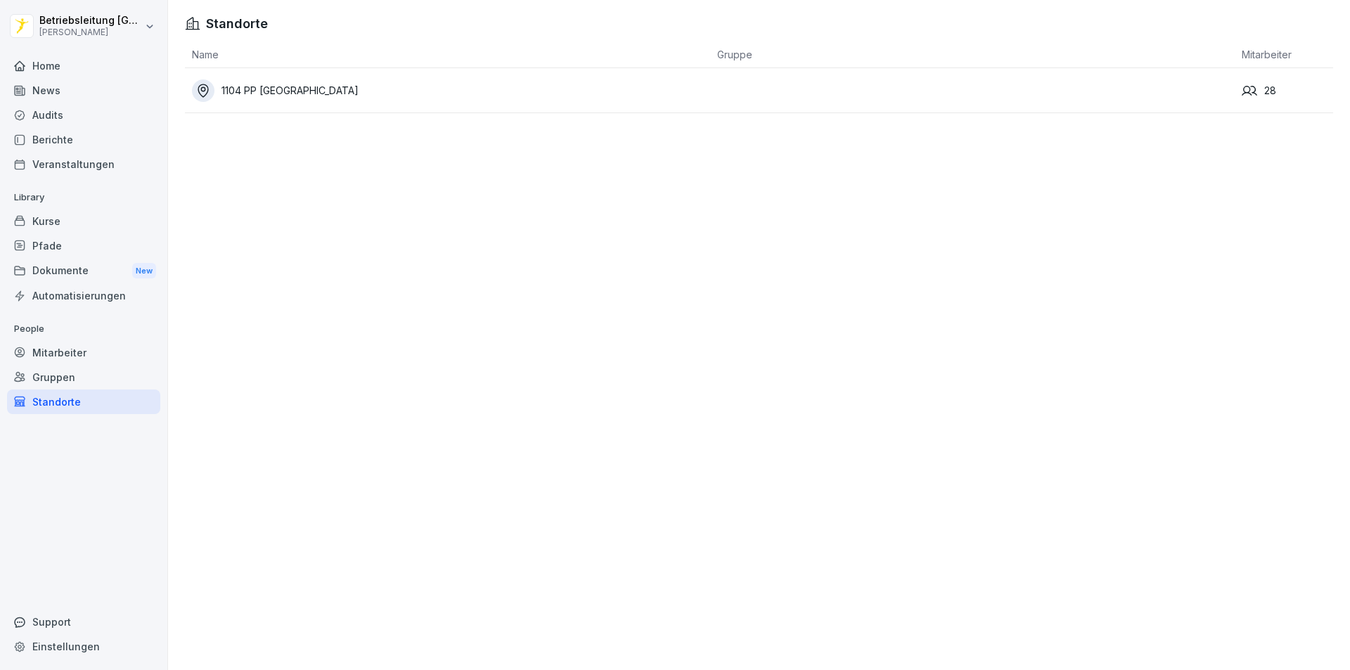
click at [89, 377] on div "Gruppen" at bounding box center [83, 377] width 153 height 25
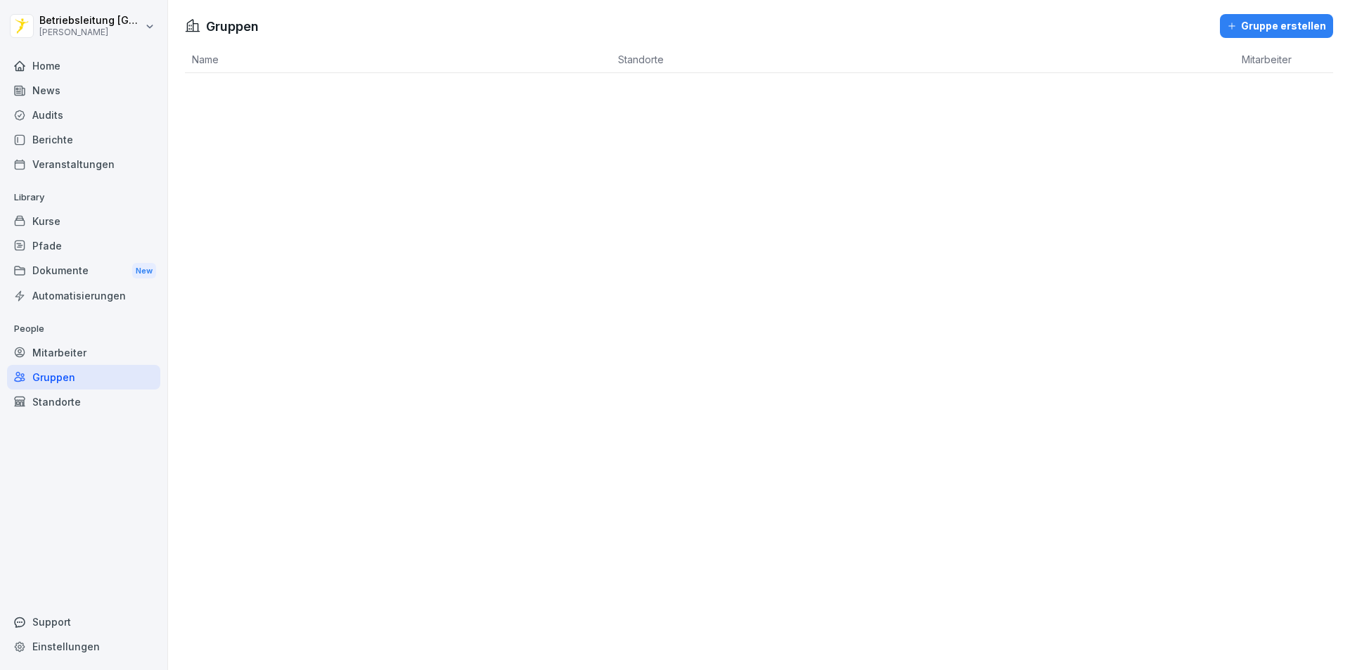
click at [90, 345] on div "Mitarbeiter" at bounding box center [83, 352] width 153 height 25
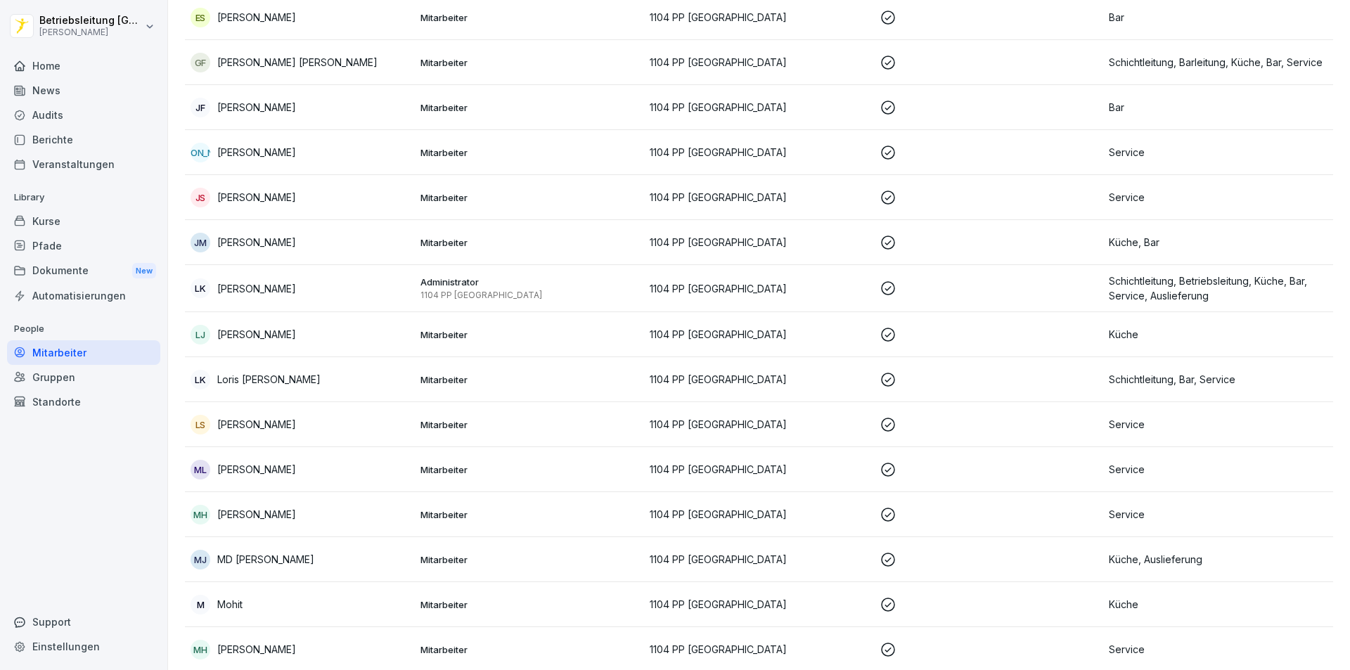
scroll to position [351, 0]
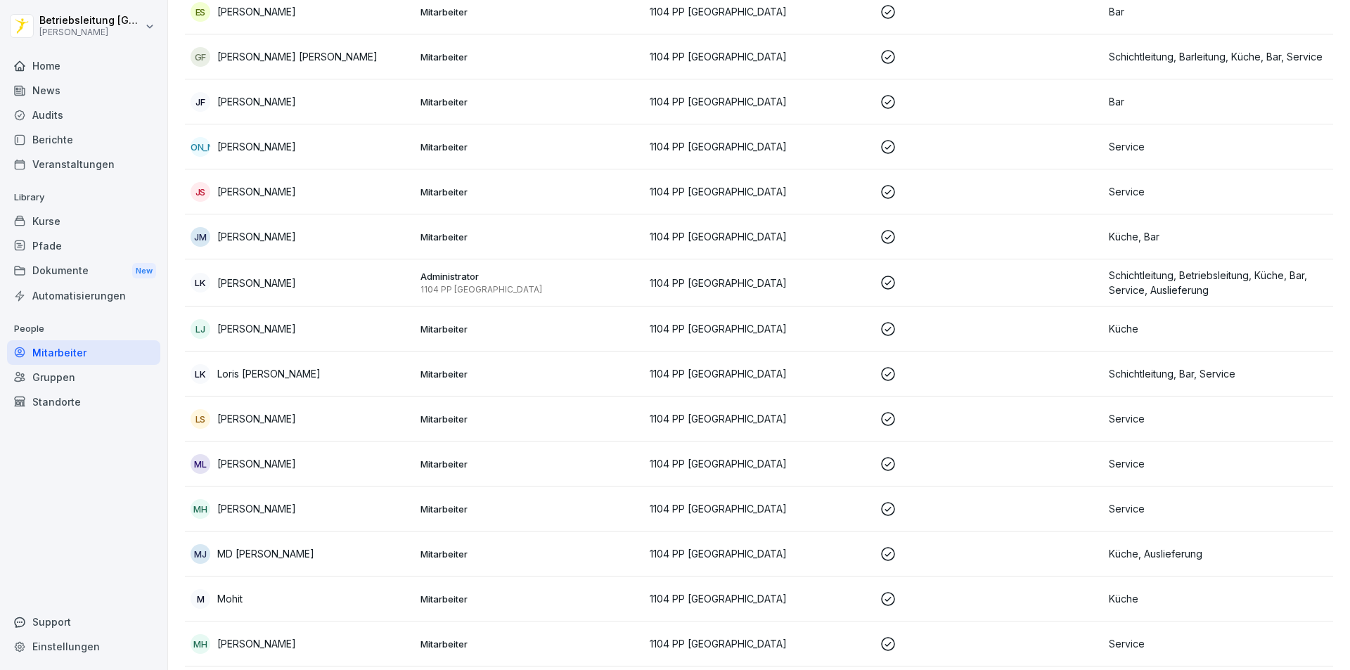
click at [264, 421] on p "[PERSON_NAME]" at bounding box center [256, 418] width 79 height 15
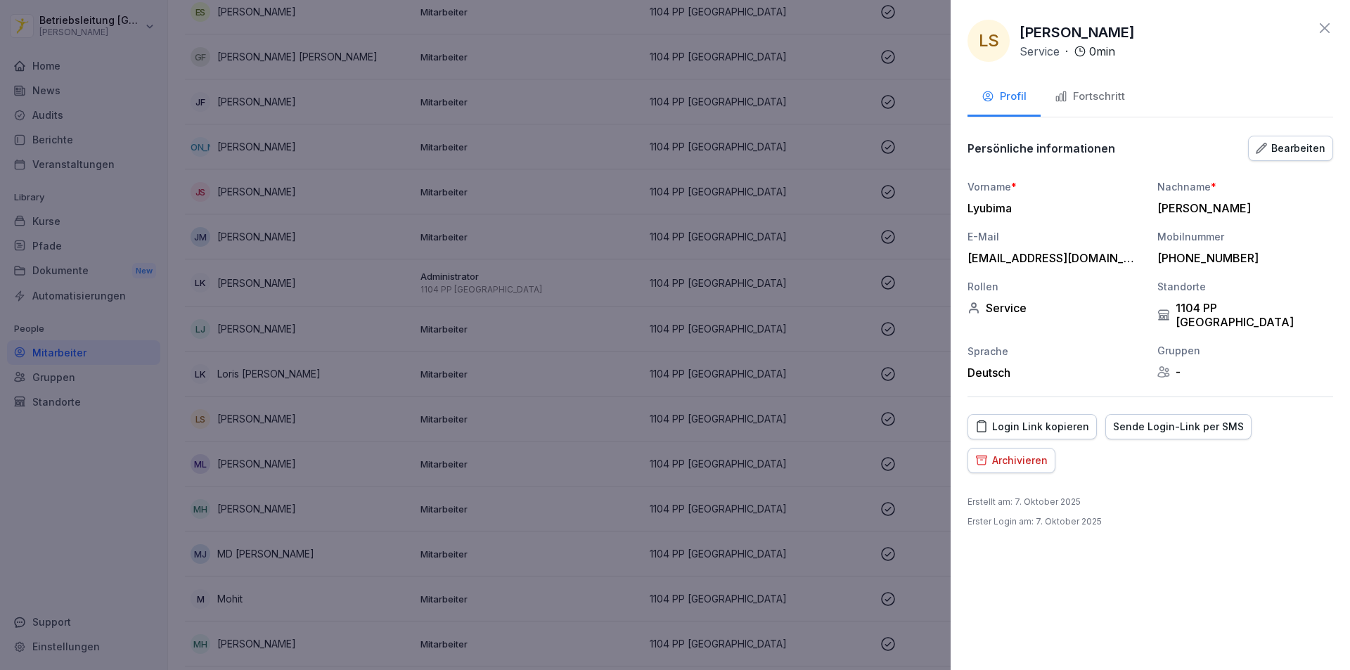
click at [134, 432] on div at bounding box center [675, 335] width 1350 height 670
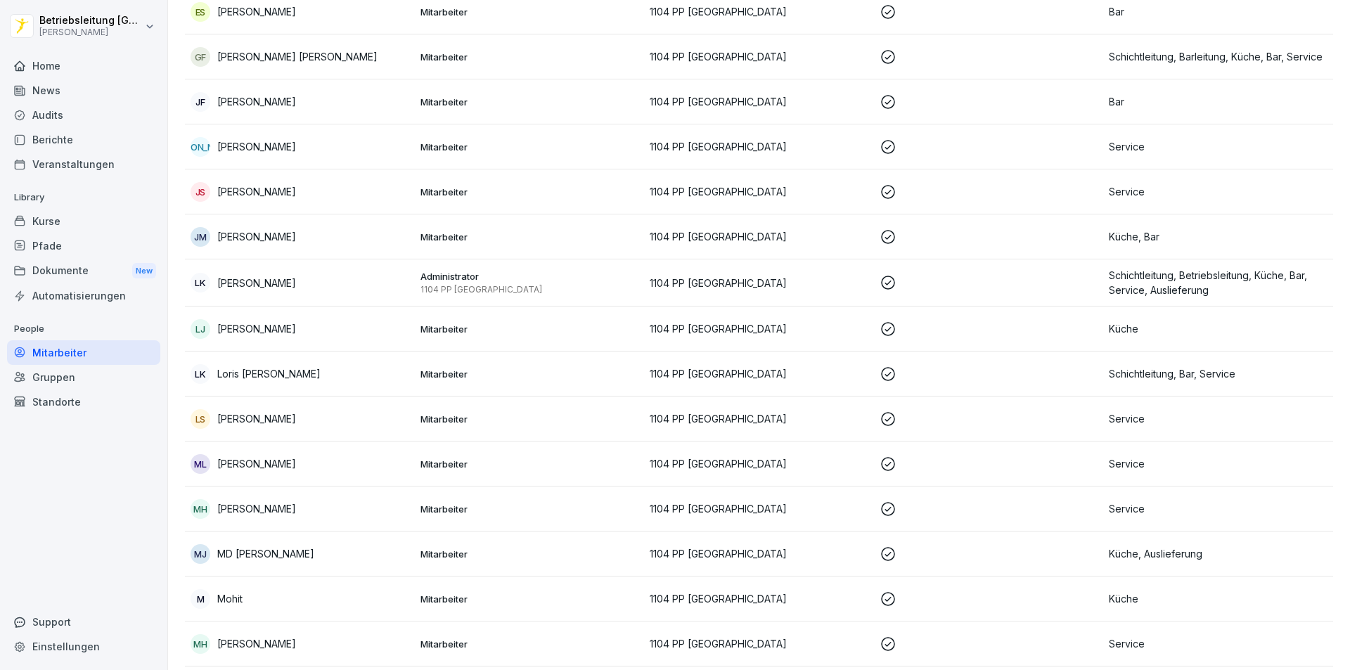
drag, startPoint x: 102, startPoint y: 243, endPoint x: 96, endPoint y: 255, distance: 13.2
click at [102, 244] on div "Pfade" at bounding box center [83, 245] width 153 height 25
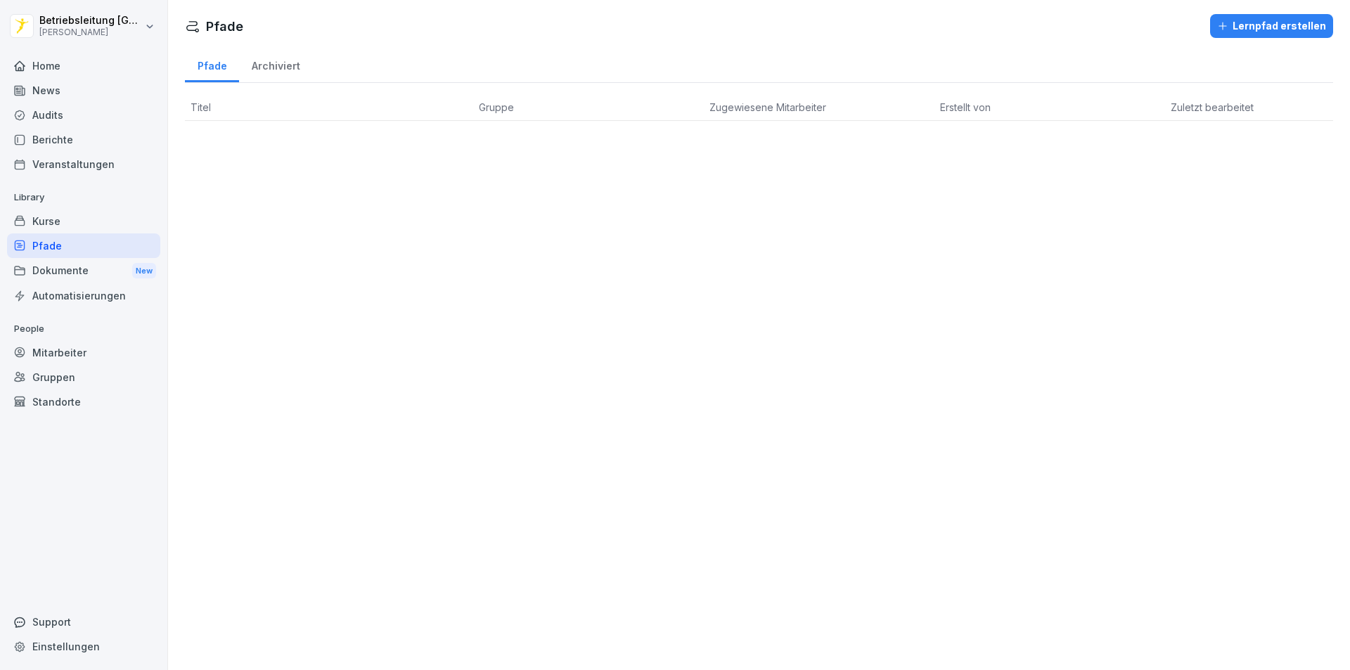
click at [93, 274] on div "Dokumente New" at bounding box center [83, 271] width 153 height 26
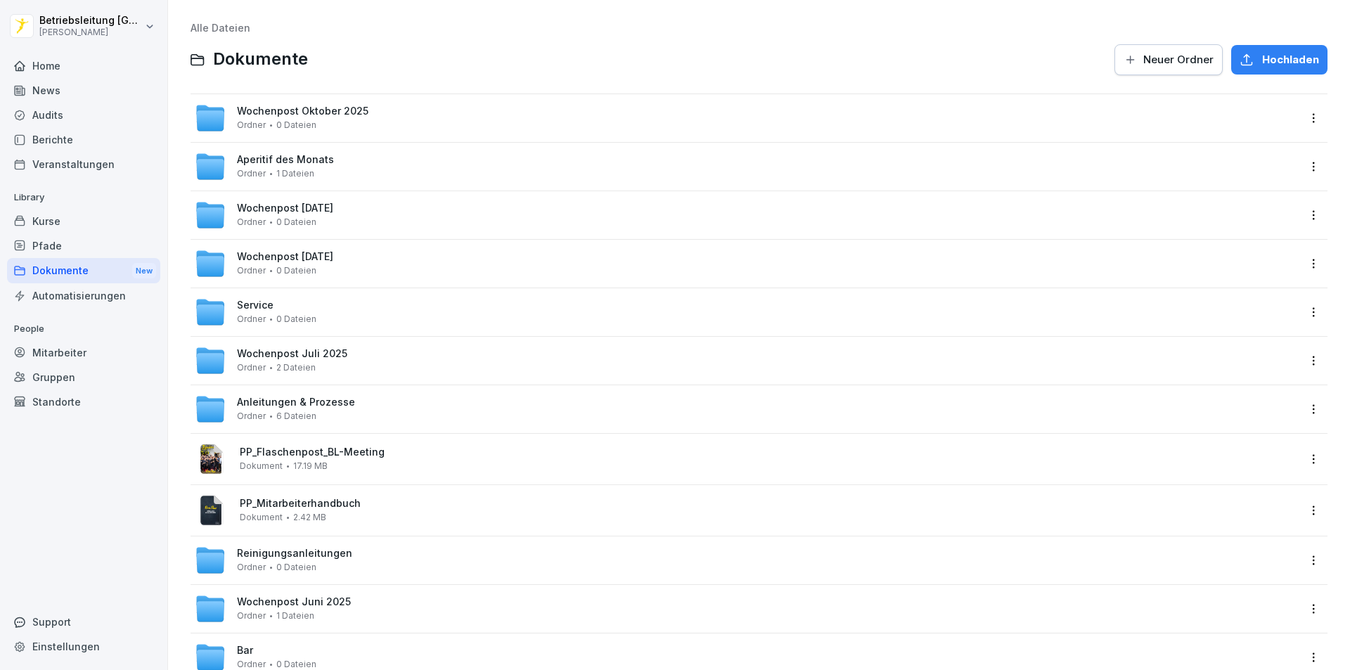
click at [54, 250] on div "Pfade" at bounding box center [83, 245] width 153 height 25
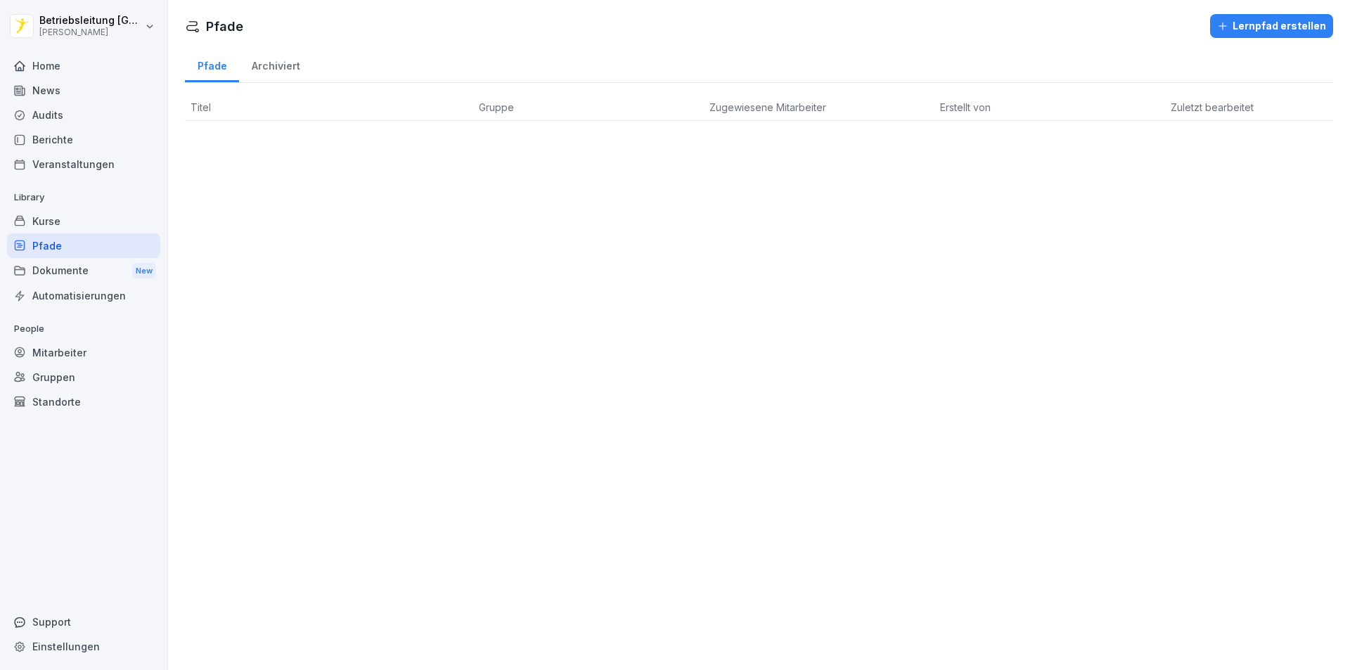
click at [72, 302] on div "Automatisierungen" at bounding box center [83, 295] width 153 height 25
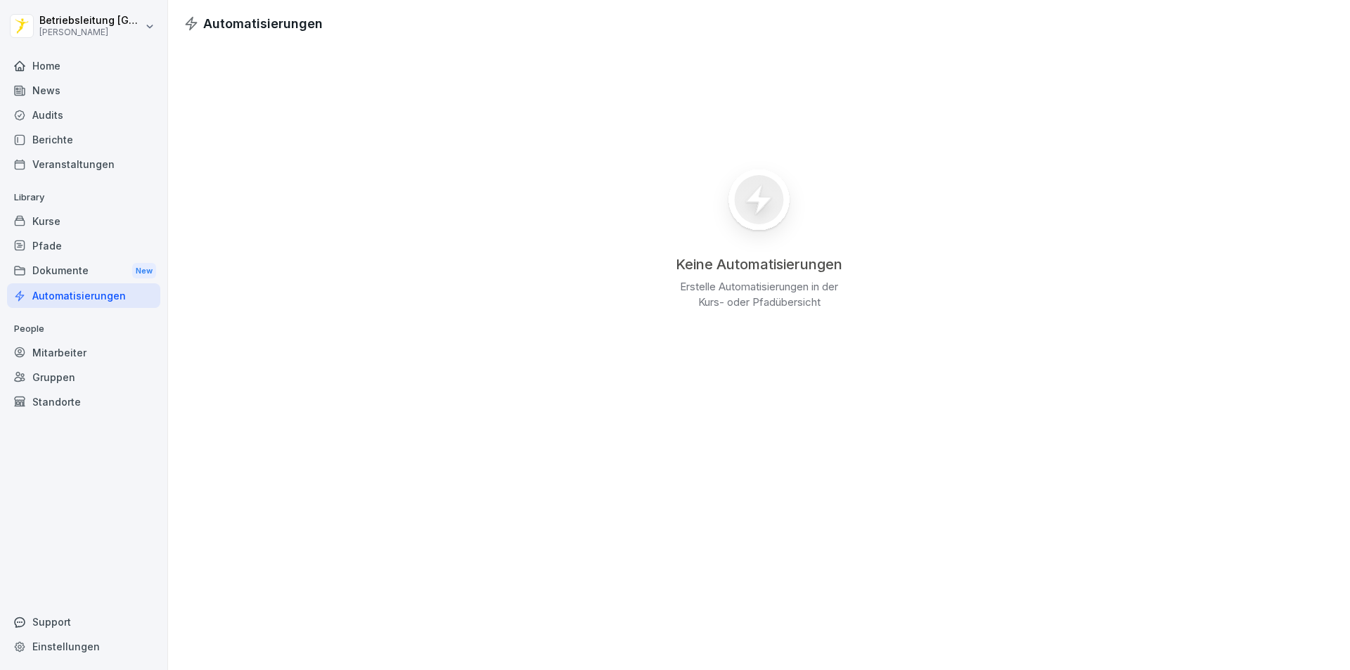
click at [83, 250] on div "Pfade" at bounding box center [83, 245] width 153 height 25
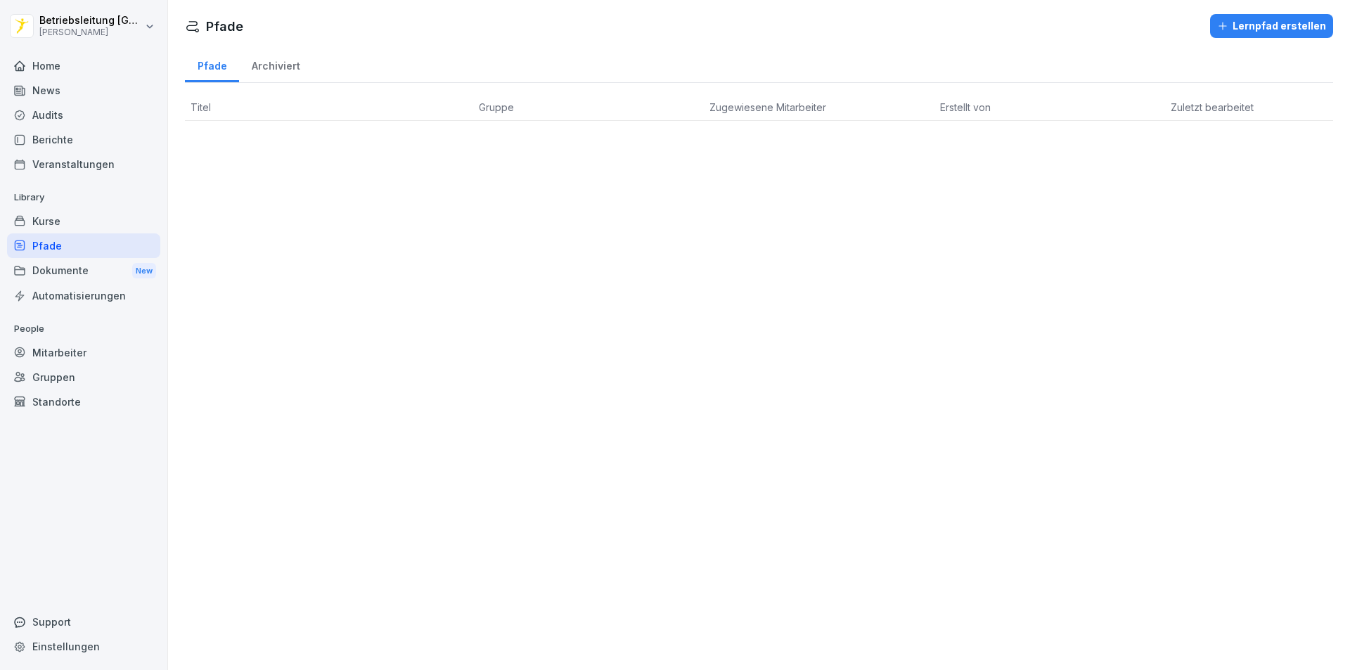
click at [53, 77] on div "Home" at bounding box center [83, 65] width 153 height 25
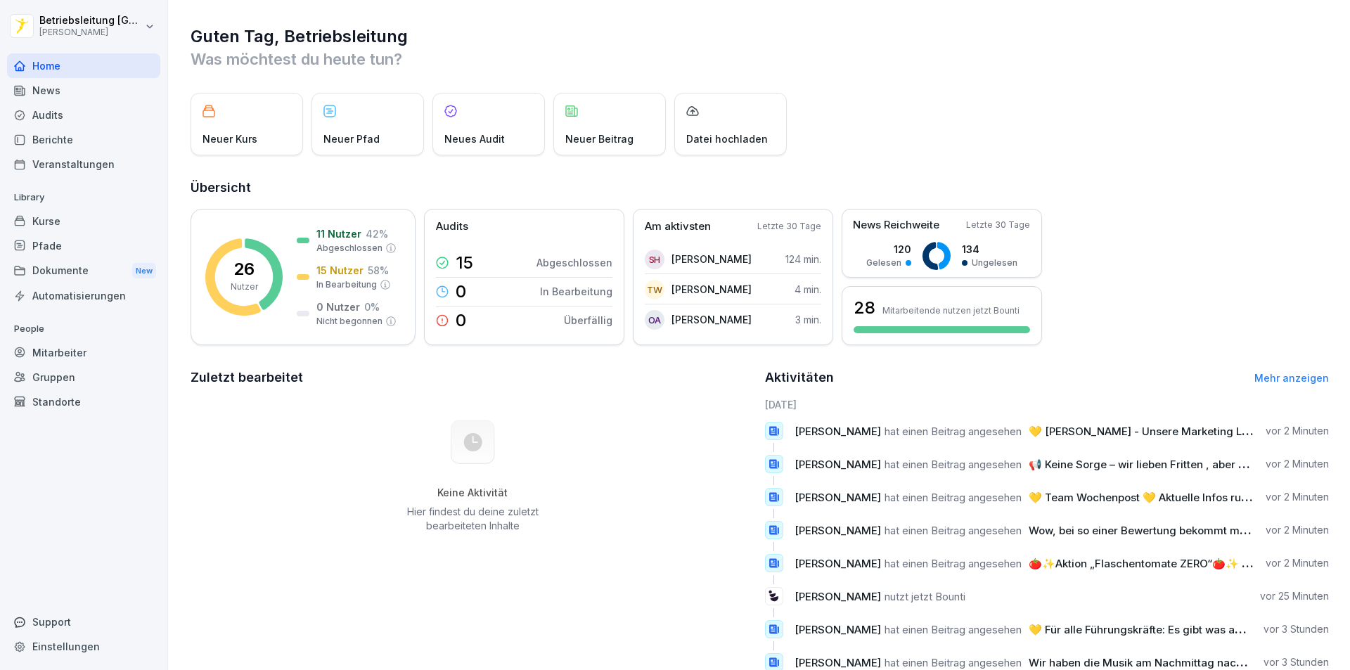
click at [51, 244] on div "Pfade" at bounding box center [83, 245] width 153 height 25
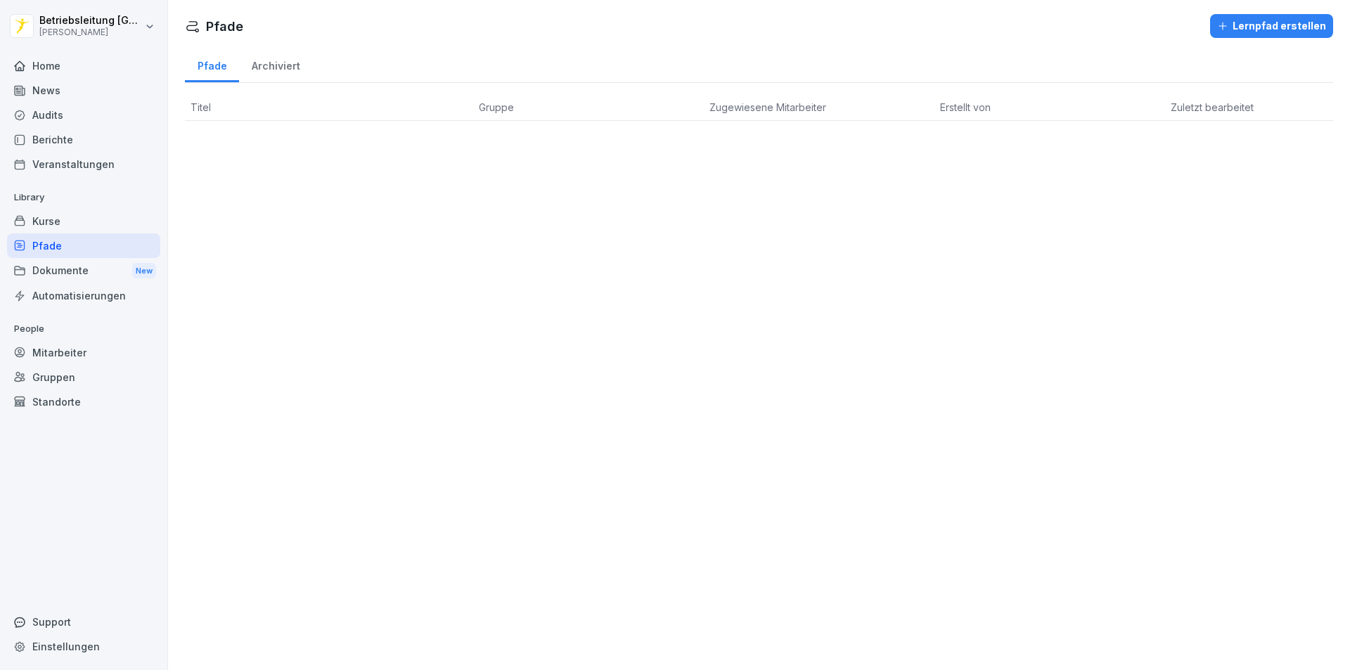
click at [314, 102] on th "Titel" at bounding box center [329, 107] width 288 height 27
drag, startPoint x: 292, startPoint y: 66, endPoint x: 272, endPoint y: 71, distance: 20.3
click at [292, 65] on div "Archiviert" at bounding box center [275, 64] width 73 height 36
click at [202, 63] on div "Pfade" at bounding box center [212, 64] width 54 height 36
click at [274, 86] on div "Pfade Archiviert Titel Gruppe Zugewiesene Mitarbeiter Erstellt von Zuletzt bear…" at bounding box center [759, 89] width 1182 height 86
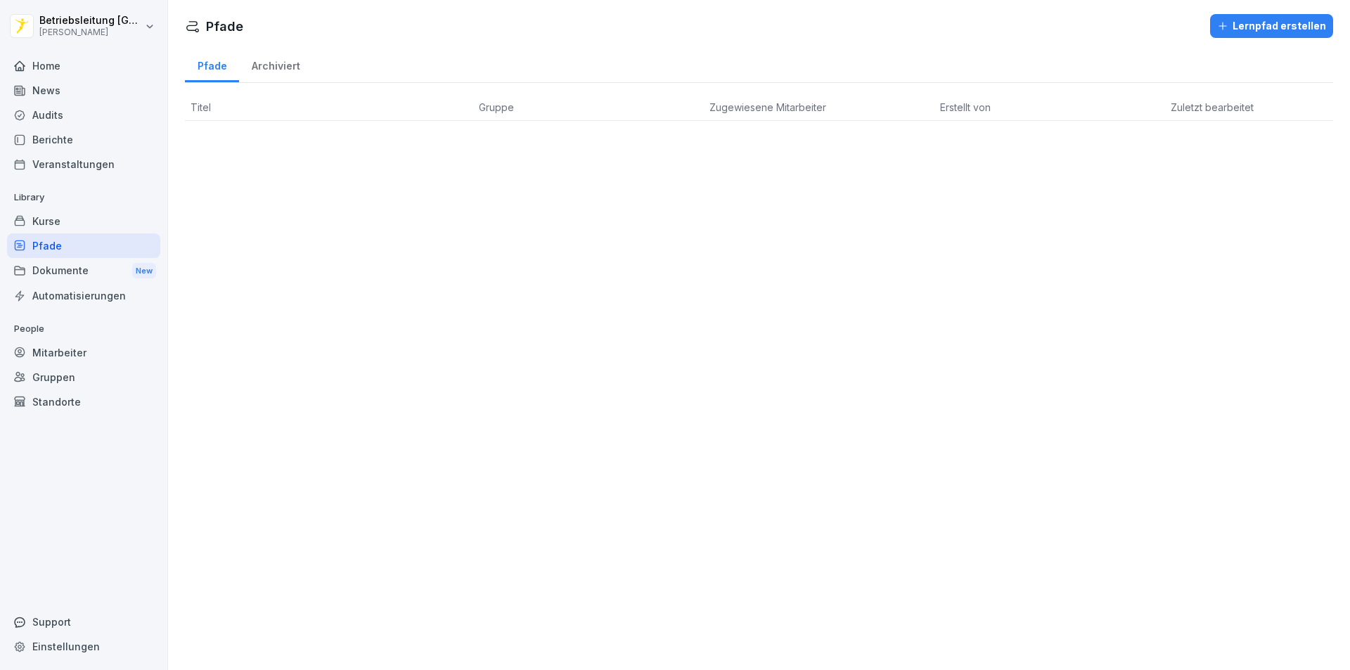
click at [280, 63] on div "Archiviert" at bounding box center [275, 64] width 73 height 36
drag, startPoint x: 763, startPoint y: 102, endPoint x: 257, endPoint y: 103, distance: 506.1
click at [761, 102] on span "Zugewiesene Mitarbeiter" at bounding box center [767, 107] width 117 height 12
click at [205, 65] on div "Pfade" at bounding box center [212, 64] width 54 height 36
click at [211, 112] on th "Titel" at bounding box center [329, 107] width 288 height 27
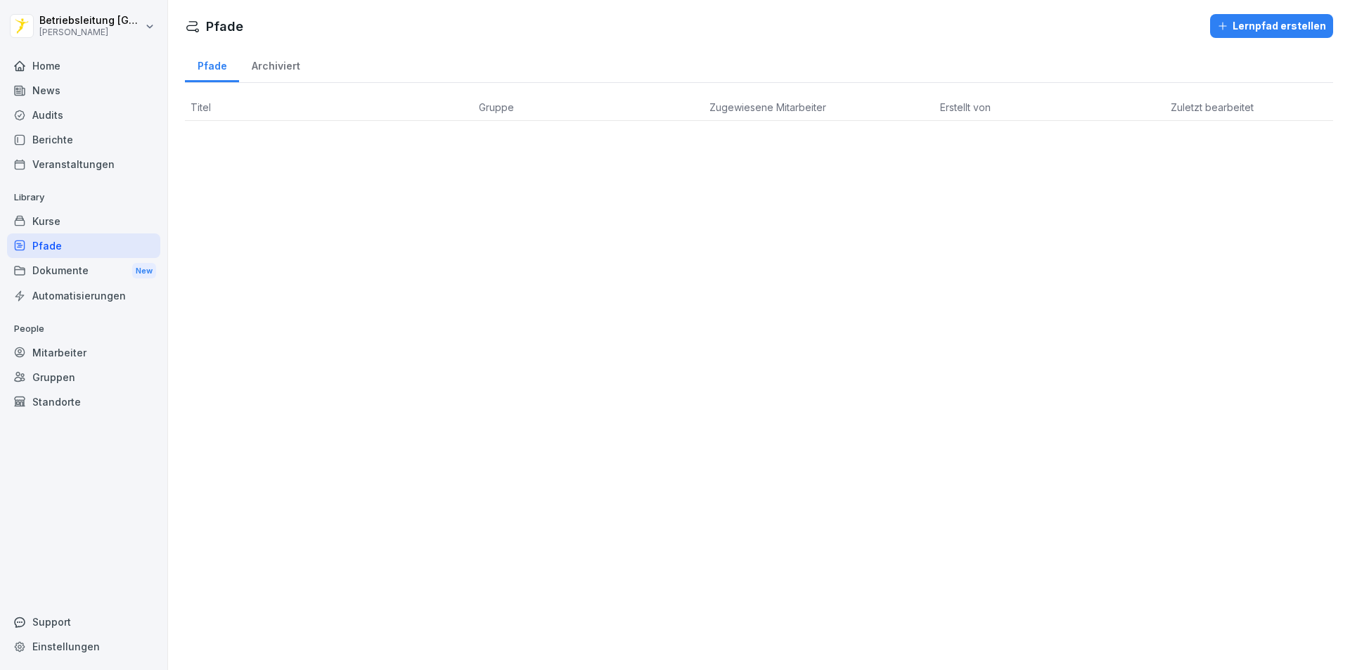
click at [359, 196] on div "Pfade Lernpfad erstellen Pfade Archiviert Titel Gruppe Zugewiesene Mitarbeiter …" at bounding box center [759, 335] width 1182 height 670
click at [65, 245] on div "Pfade" at bounding box center [83, 245] width 153 height 25
click at [45, 246] on div "Pfade" at bounding box center [83, 245] width 153 height 25
click at [121, 20] on html "Betriebsleitung [GEOGRAPHIC_DATA] [PERSON_NAME] Home News Audits Berichte Veran…" at bounding box center [675, 335] width 1350 height 670
click at [118, 20] on html "Betriebsleitung [GEOGRAPHIC_DATA] [PERSON_NAME] Home News Audits Berichte Veran…" at bounding box center [675, 335] width 1350 height 670
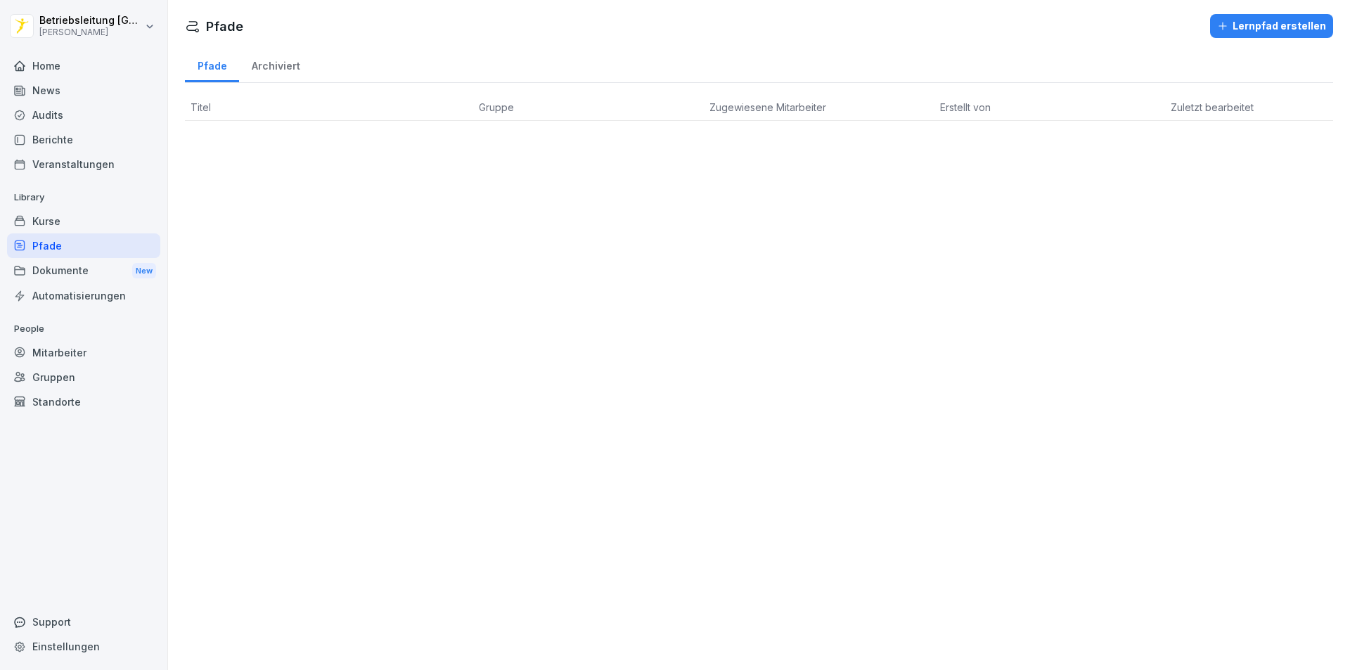
click at [336, 382] on div "Pfade Lernpfad erstellen Pfade Archiviert Titel Gruppe Zugewiesene Mitarbeiter …" at bounding box center [759, 335] width 1182 height 670
click at [67, 354] on div "Mitarbeiter" at bounding box center [83, 352] width 153 height 25
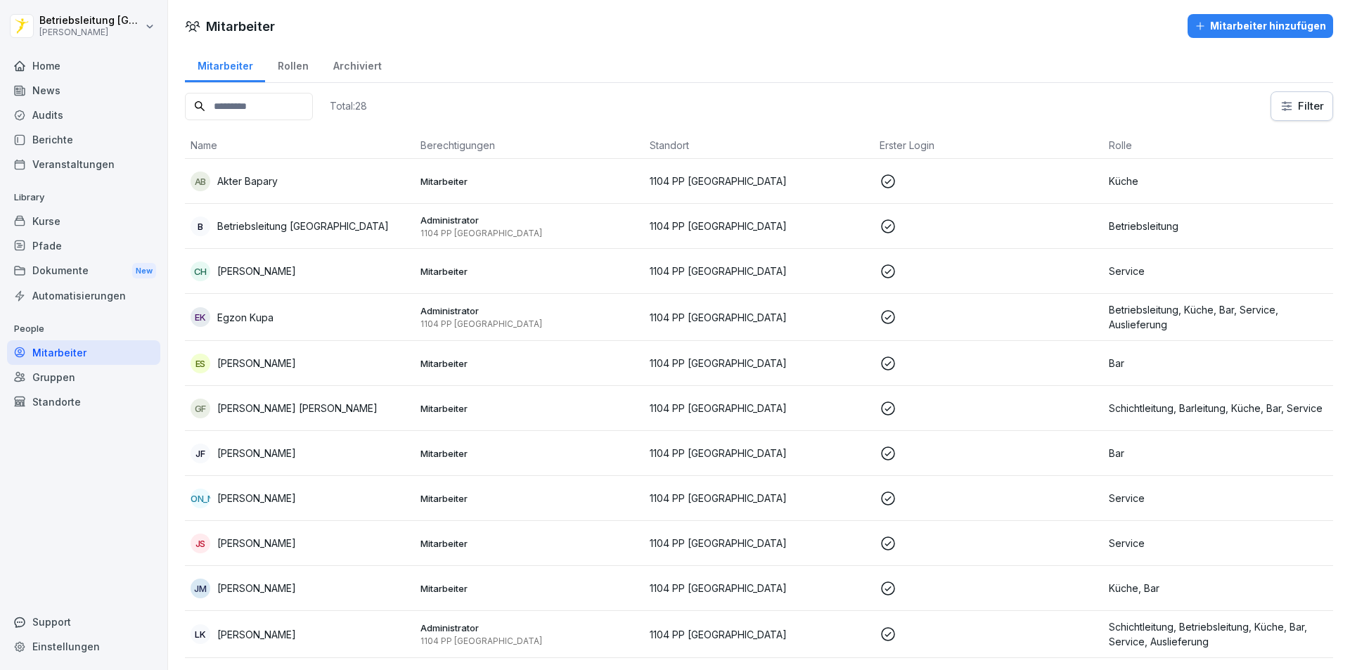
click at [267, 209] on td "B Betriebsleitung [GEOGRAPHIC_DATA]" at bounding box center [300, 226] width 230 height 45
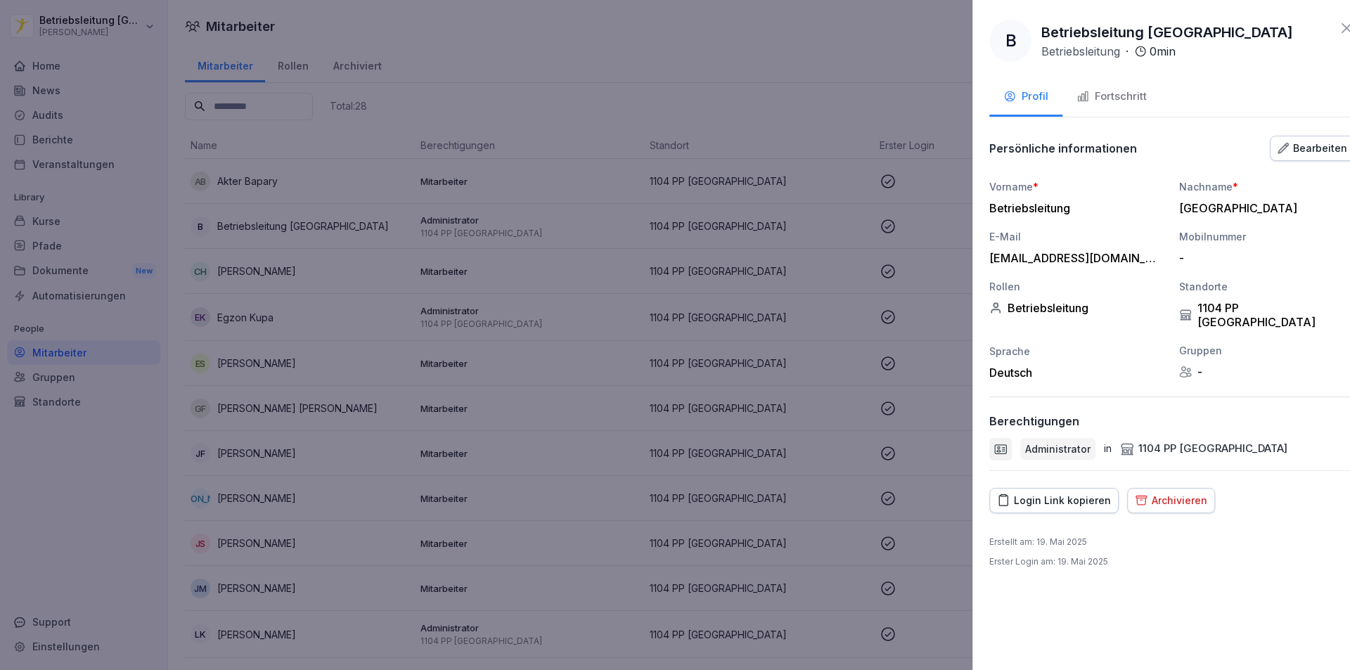
drag, startPoint x: 441, startPoint y: 271, endPoint x: 430, endPoint y: 263, distance: 14.6
click at [441, 271] on div at bounding box center [675, 335] width 1350 height 670
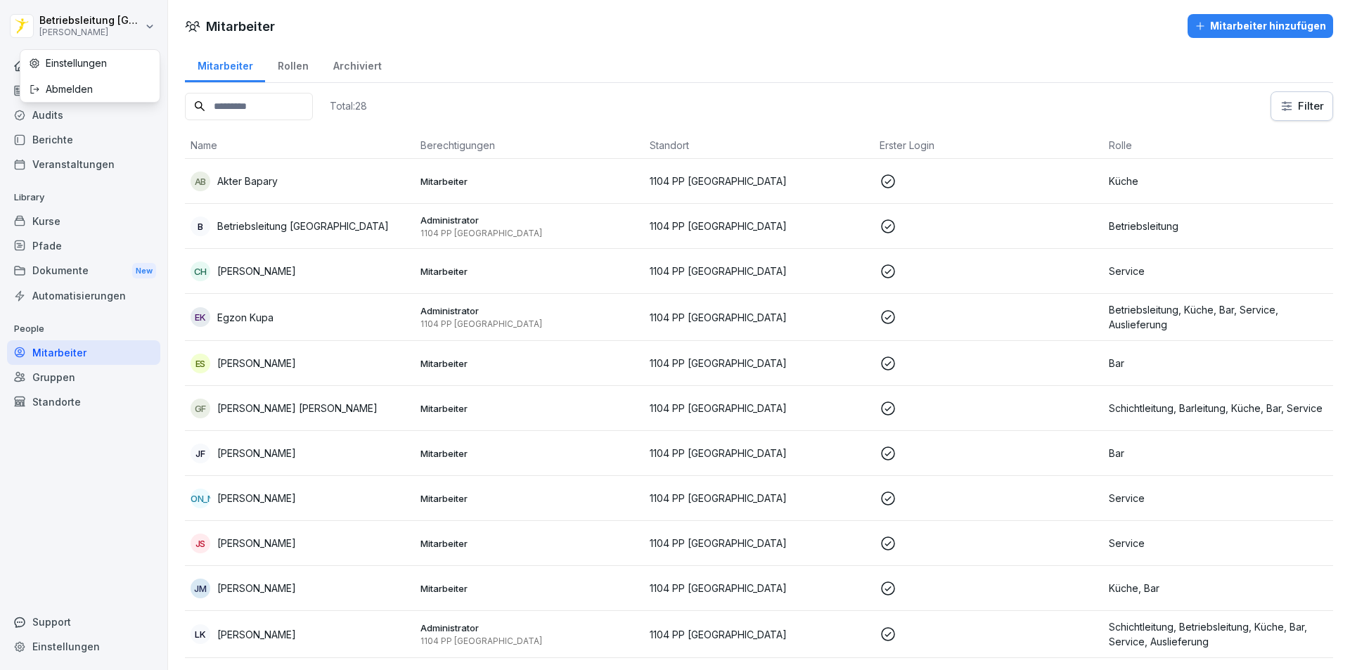
click at [49, 27] on html "Betriebsleitung [GEOGRAPHIC_DATA] [PERSON_NAME] Home News Audits Berichte Veran…" at bounding box center [675, 335] width 1350 height 670
click at [114, 81] on div "Abmelden" at bounding box center [89, 89] width 139 height 26
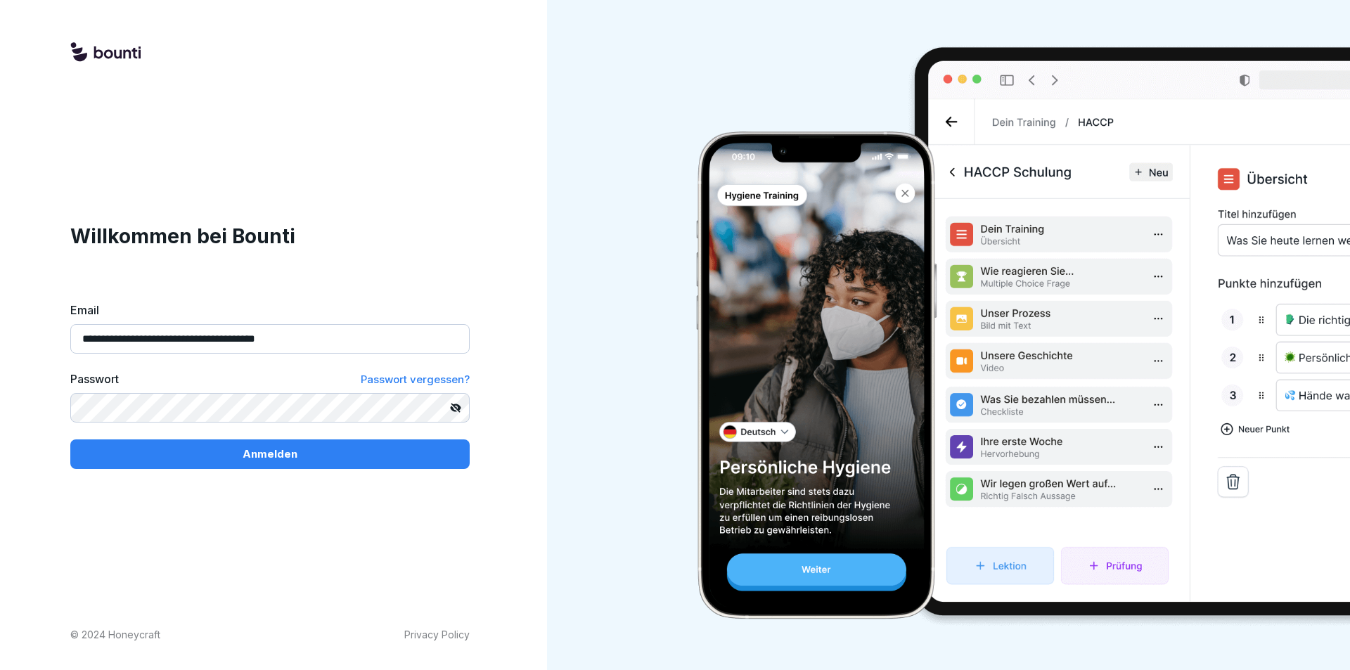
click at [301, 337] on input "**********" at bounding box center [269, 339] width 399 height 30
type input "**********"
click at [260, 448] on p "Anmelden" at bounding box center [270, 453] width 55 height 15
click at [274, 457] on p "Anmelden" at bounding box center [270, 453] width 55 height 15
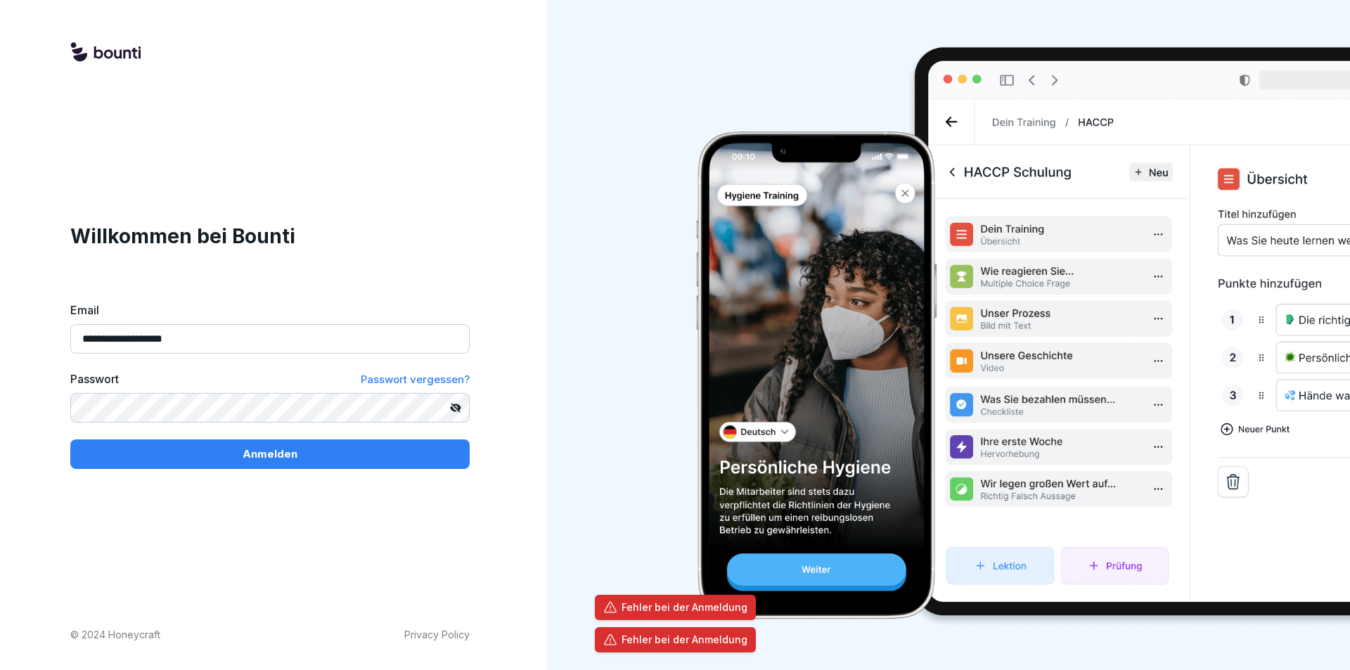
click at [258, 459] on p "Anmelden" at bounding box center [270, 453] width 55 height 15
click at [51, 411] on div "**********" at bounding box center [270, 335] width 540 height 670
click at [70, 439] on button "Anmelden" at bounding box center [269, 454] width 399 height 30
